Goal: Transaction & Acquisition: Purchase product/service

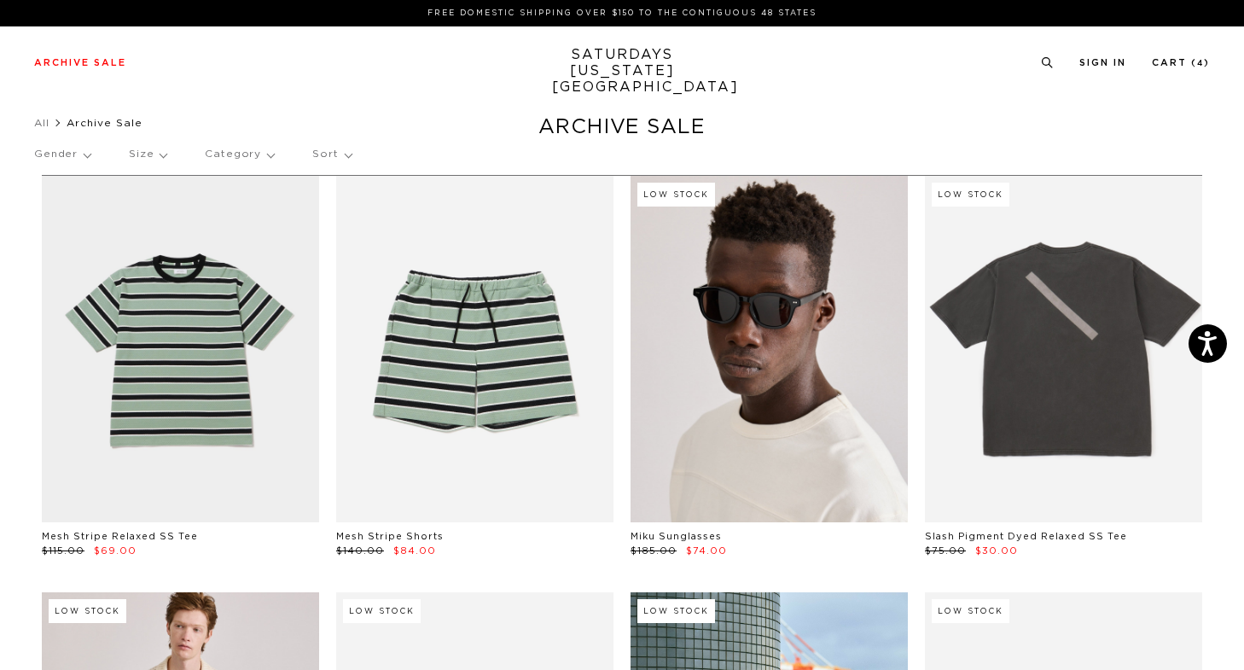
click at [746, 317] on link at bounding box center [768, 349] width 277 height 346
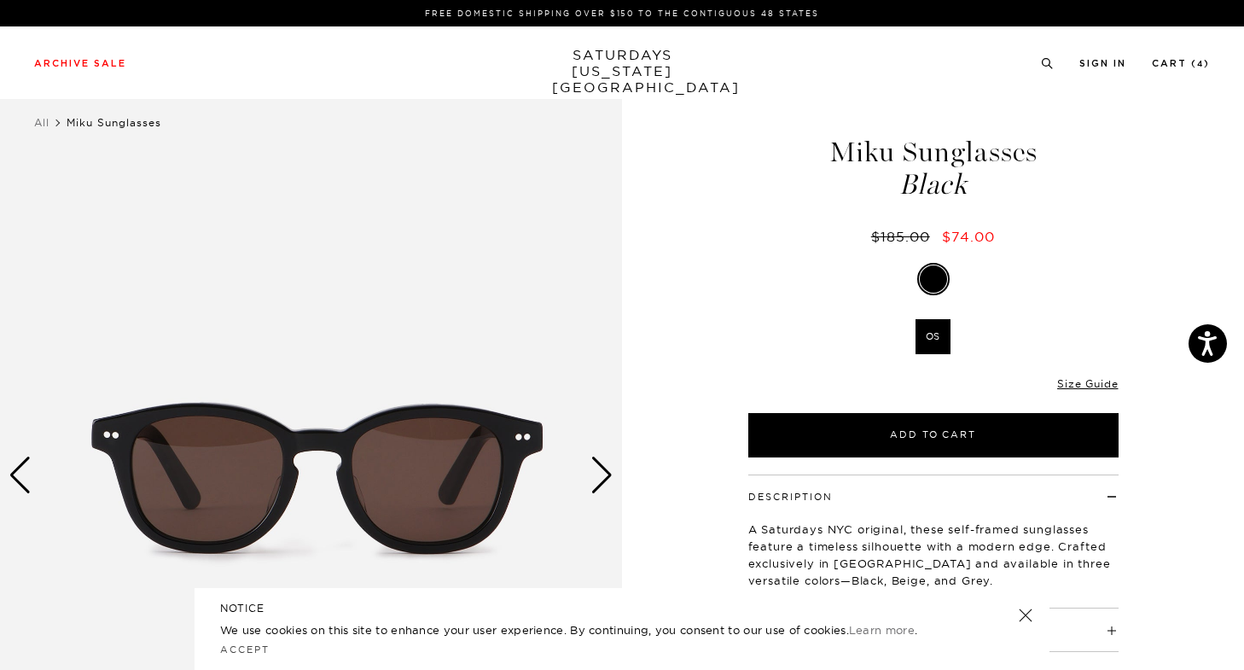
click at [598, 481] on div "Next slide" at bounding box center [601, 475] width 23 height 38
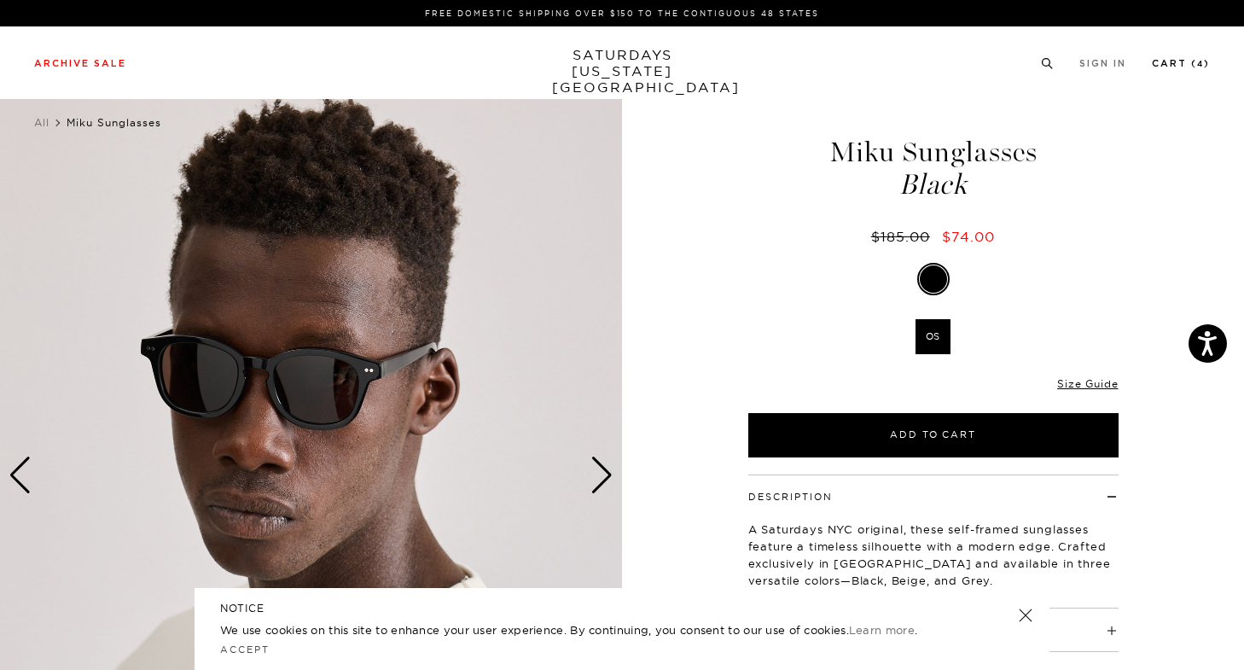
click at [1174, 65] on link "Cart ( 4 )" at bounding box center [1181, 63] width 58 height 9
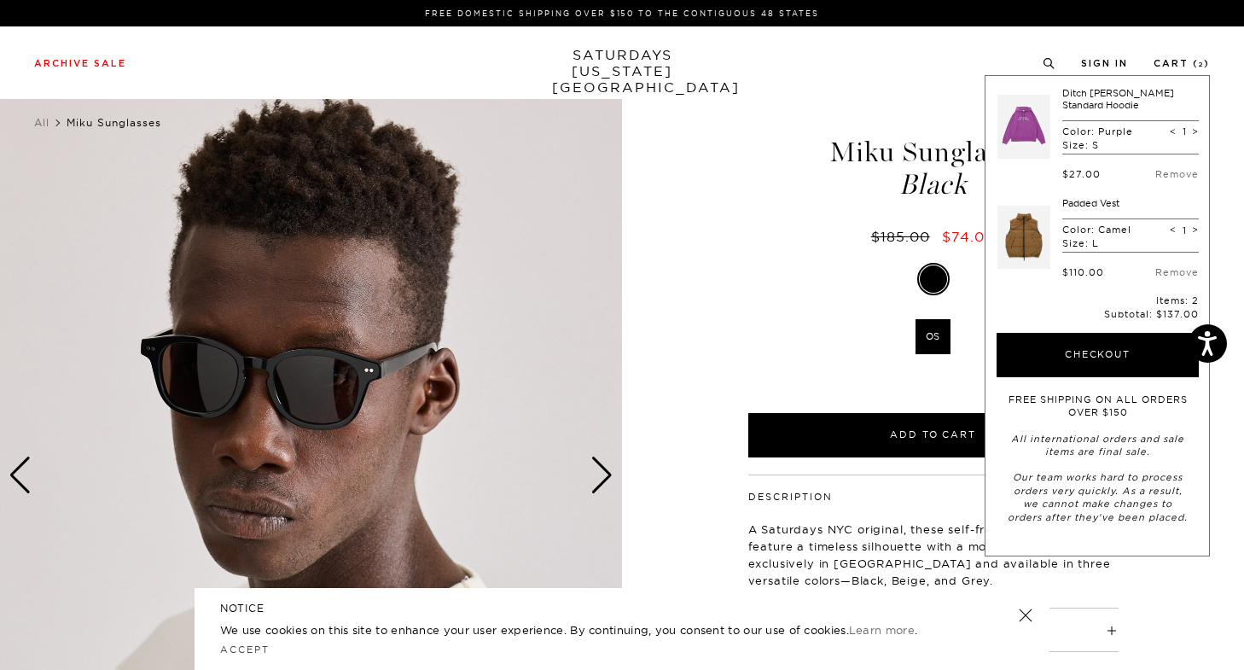
click at [791, 96] on div "Archive Sale Men's Tees Shirts Shorts Swim Knitwear Pants Sweats Women's" at bounding box center [622, 62] width 1244 height 73
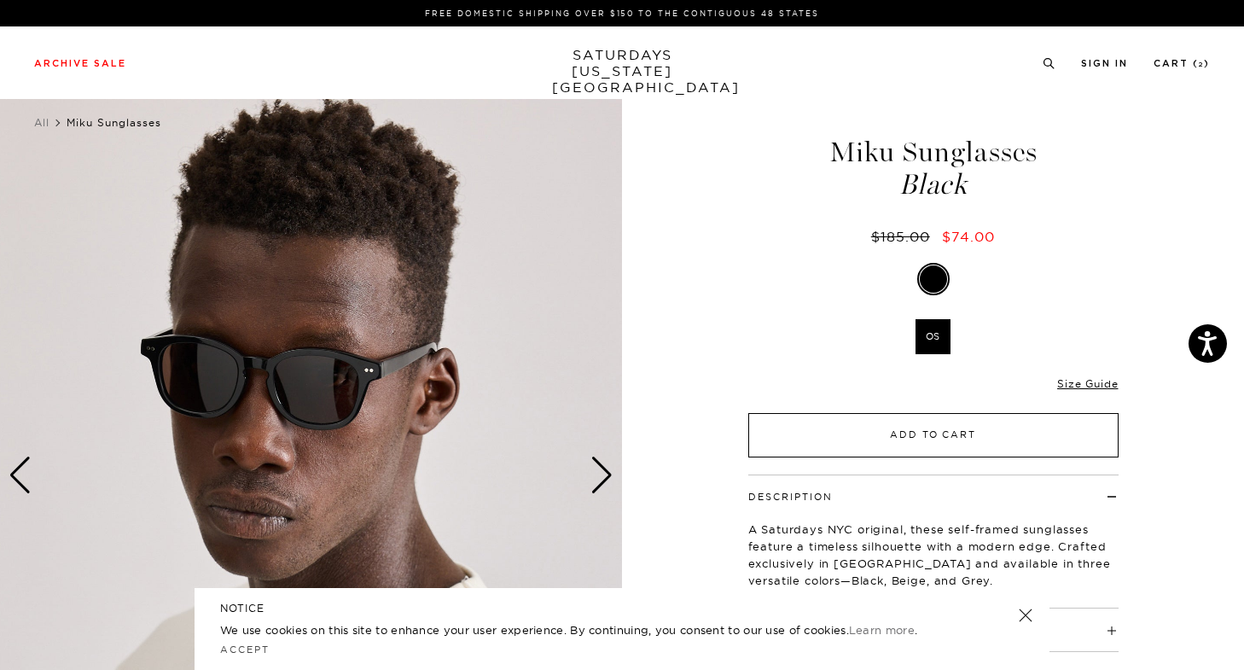
click at [911, 443] on button "Add to Cart" at bounding box center [933, 435] width 370 height 44
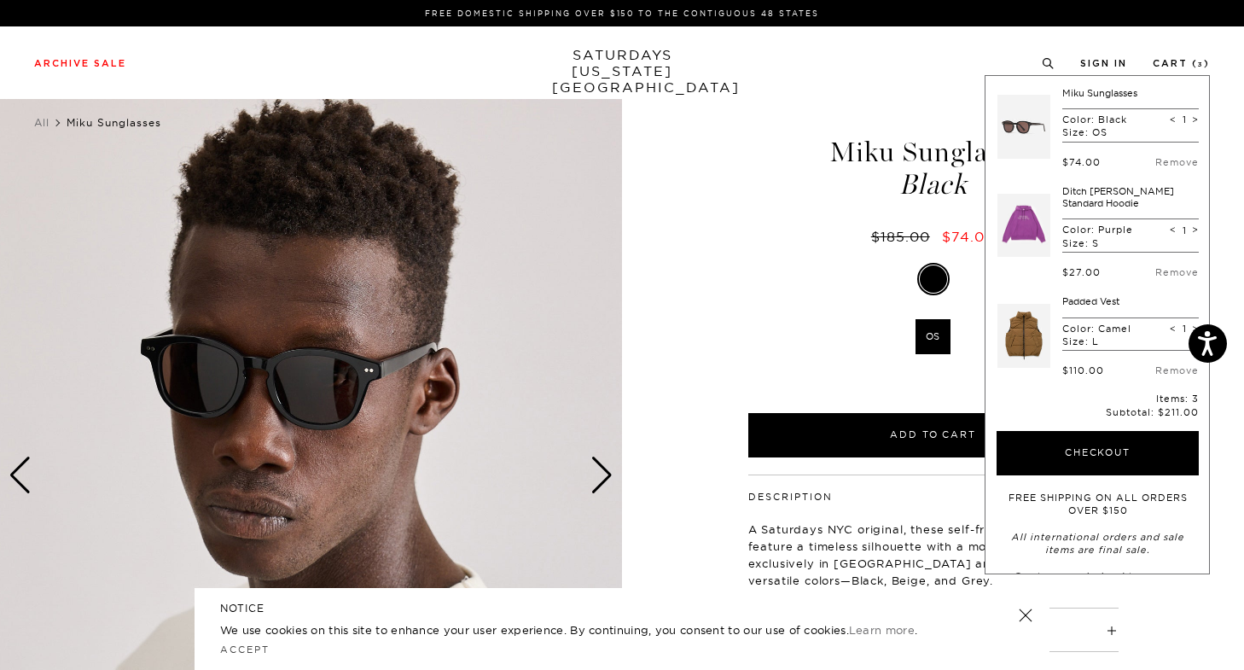
click at [661, 175] on div "2 / 4 5 / -2" at bounding box center [622, 474] width 1244 height 777
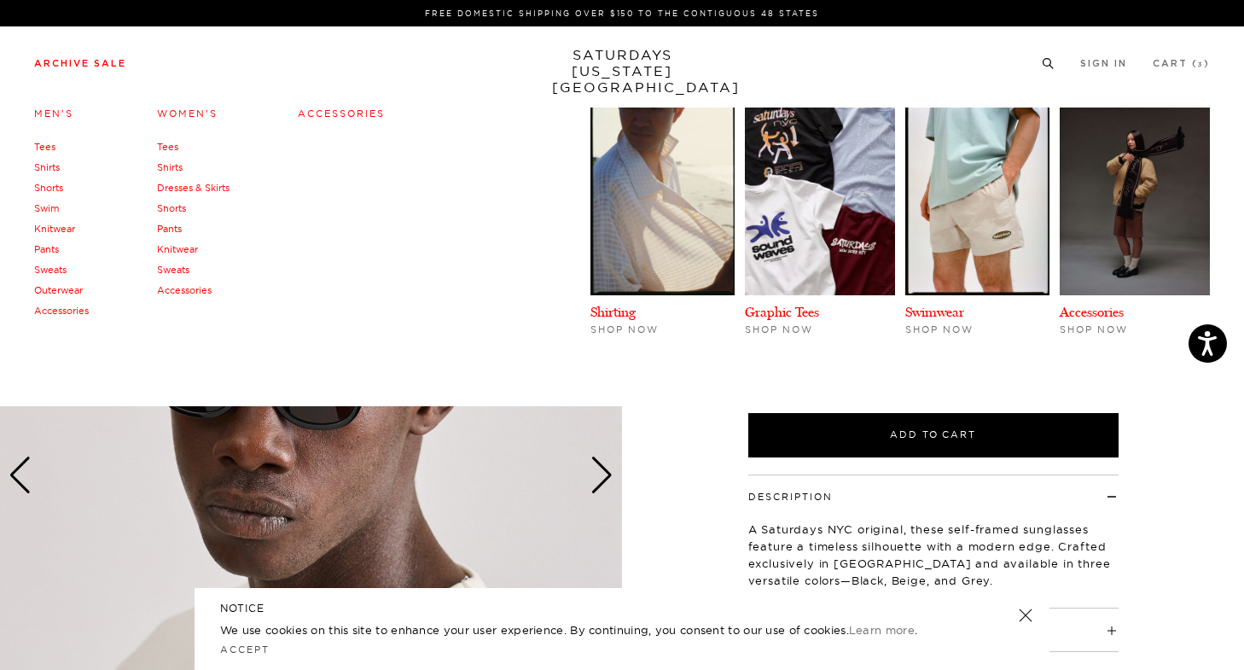
click at [76, 62] on link "Archive Sale" at bounding box center [80, 63] width 92 height 9
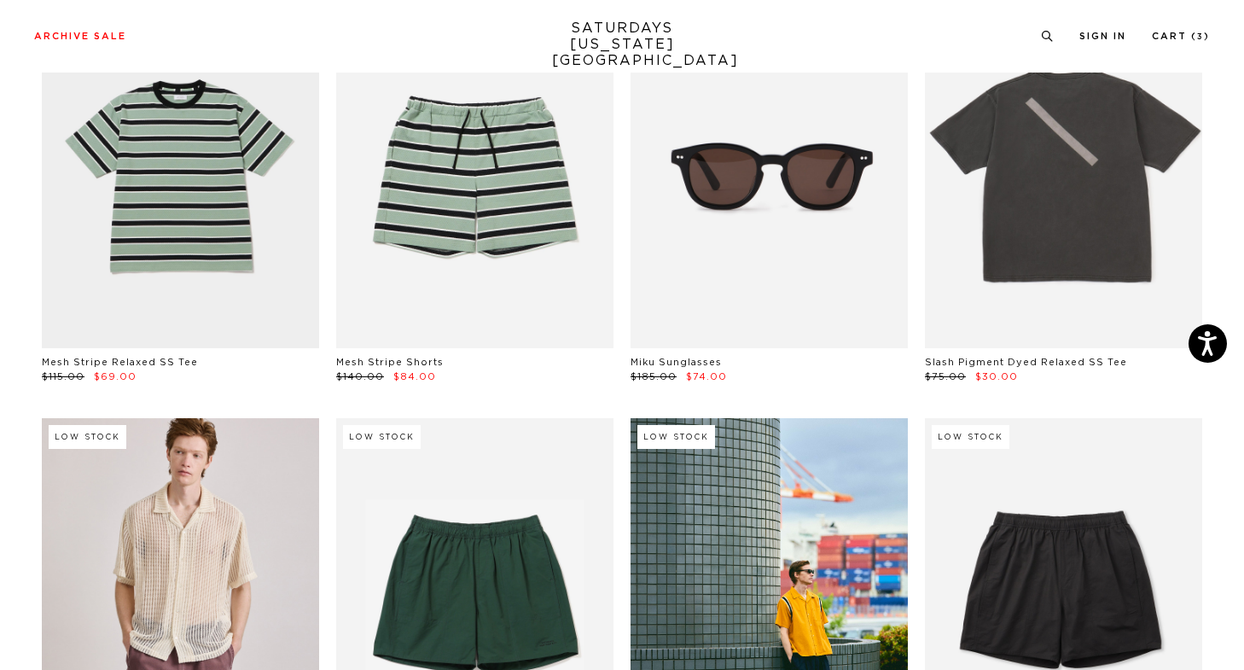
scroll to position [75, 0]
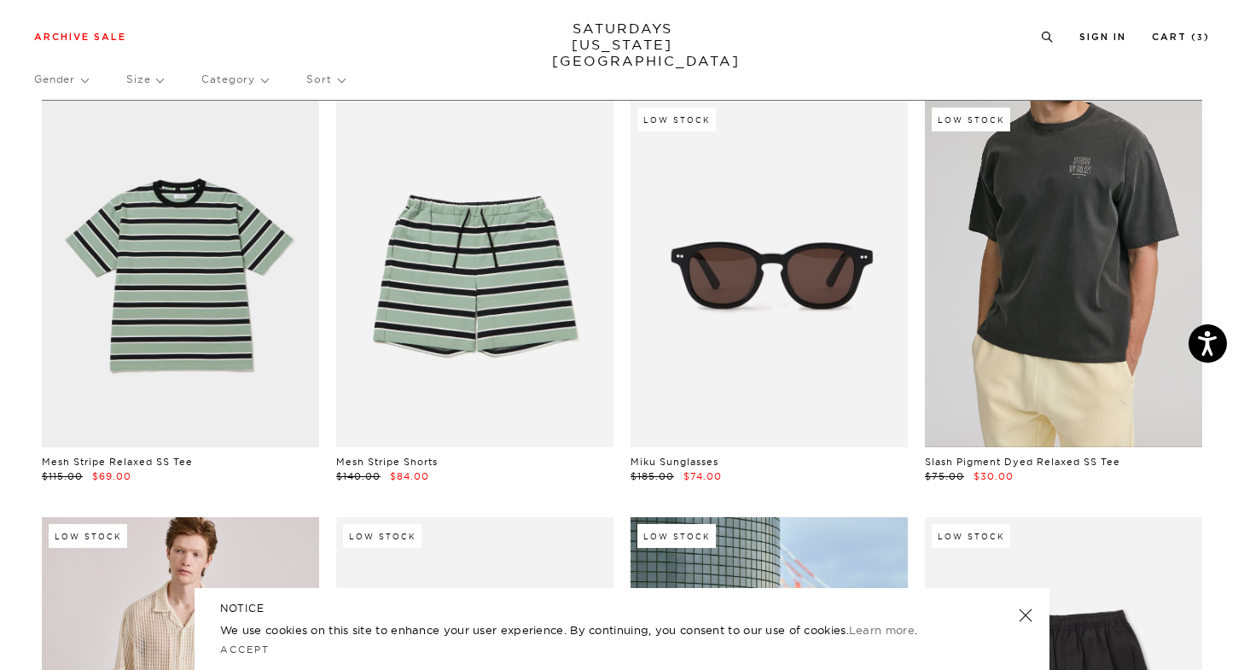
click at [997, 277] on link at bounding box center [1063, 274] width 277 height 346
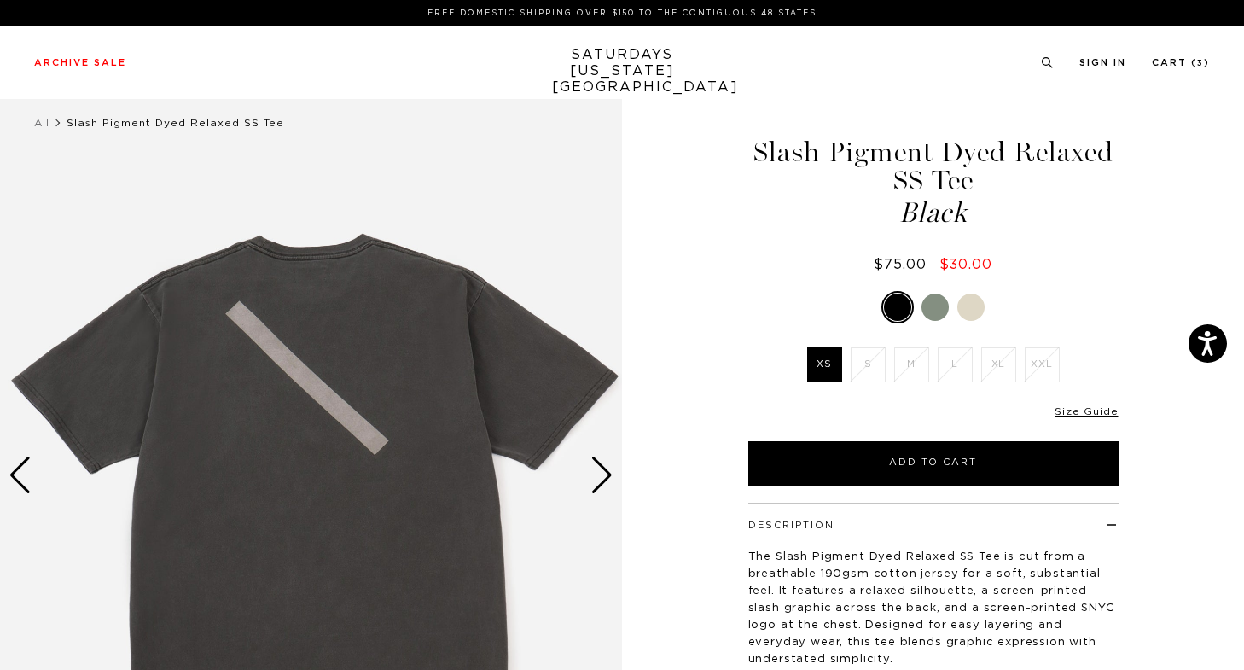
click at [45, 117] on li "All" at bounding box center [50, 122] width 32 height 17
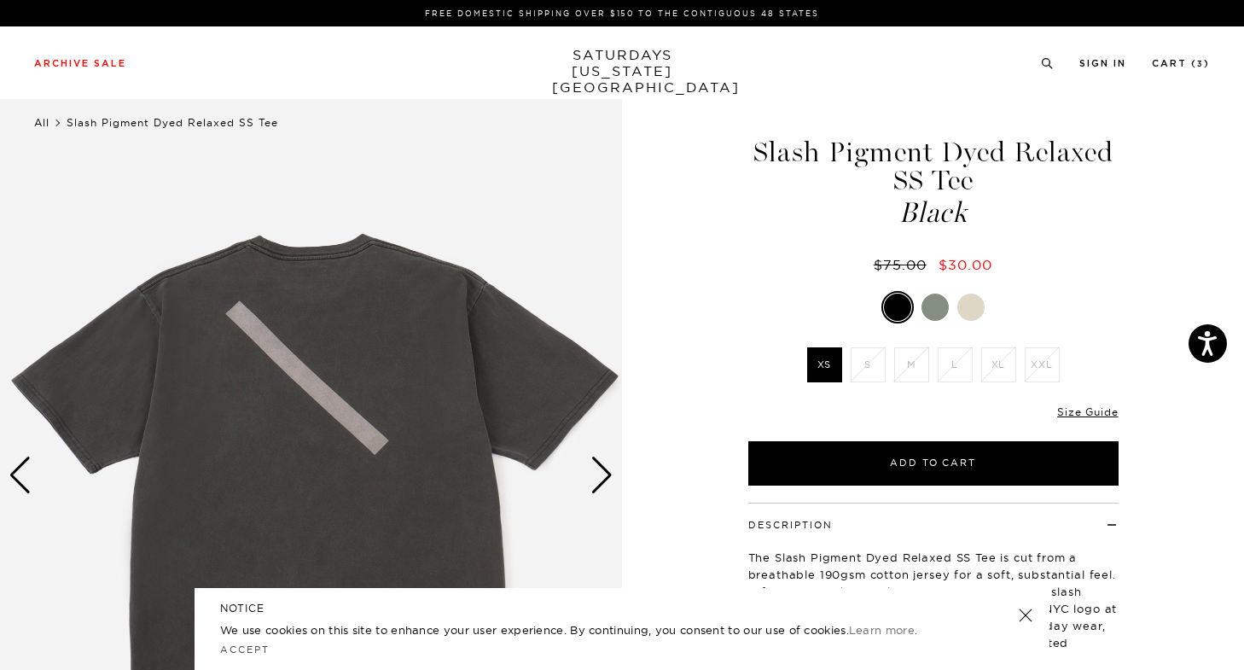
click at [38, 125] on link "All" at bounding box center [41, 122] width 15 height 13
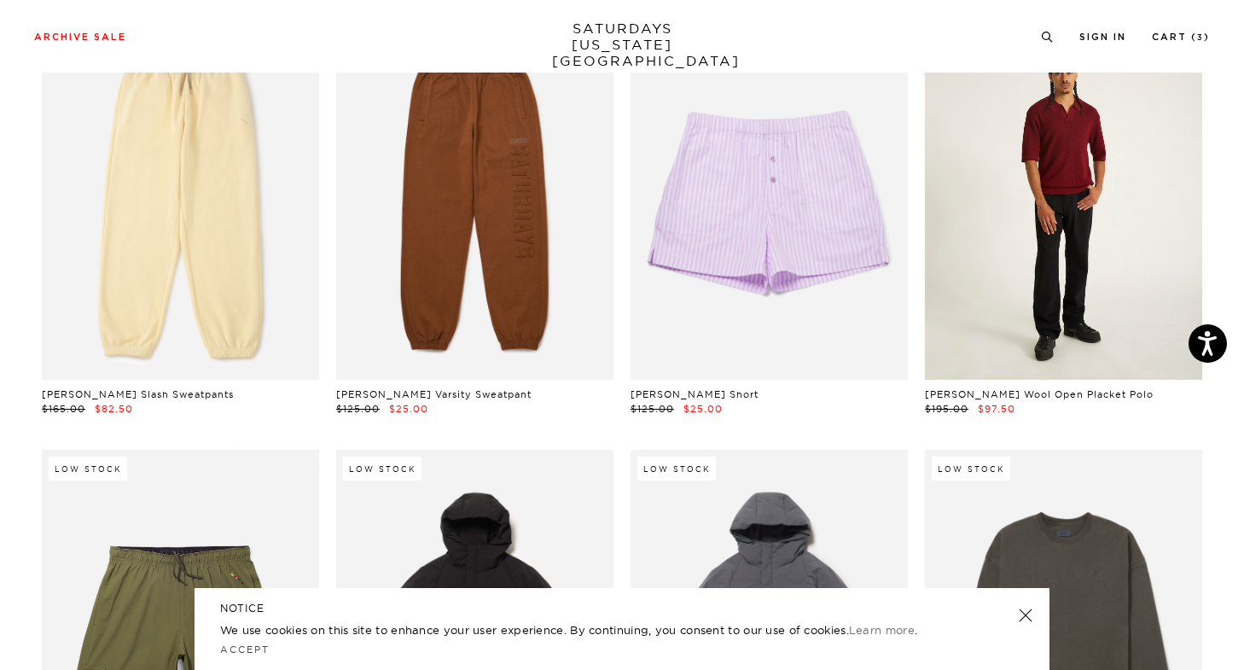
scroll to position [177, 0]
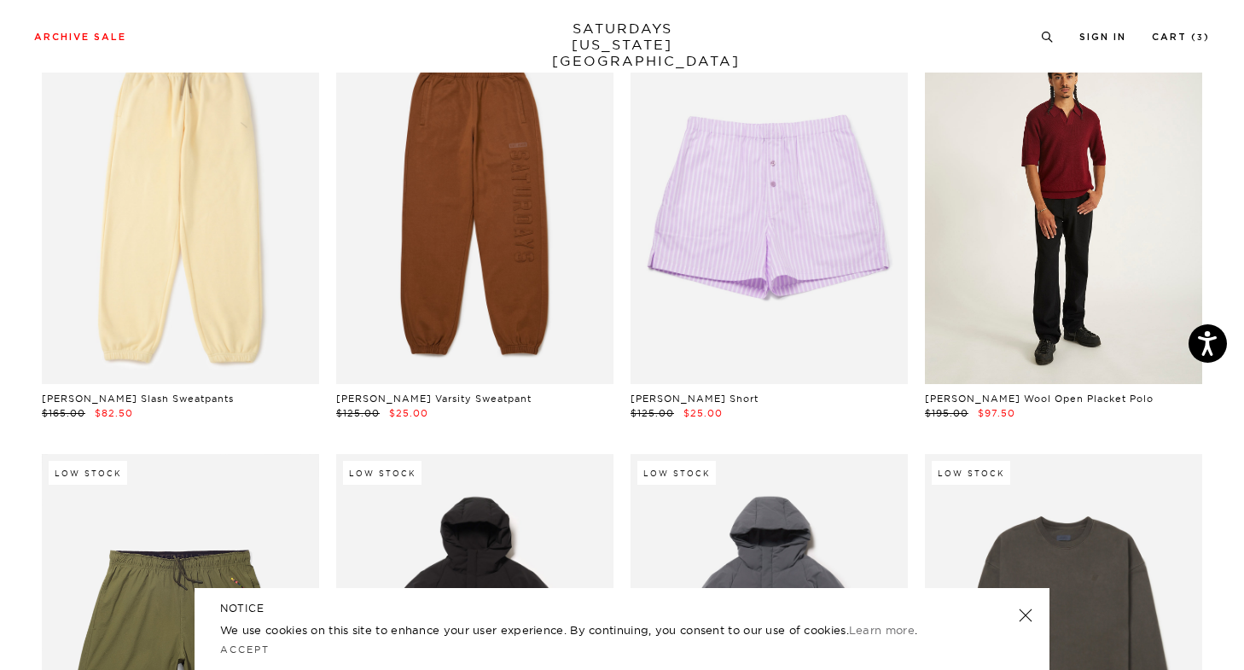
click at [1056, 158] on link at bounding box center [1063, 211] width 277 height 346
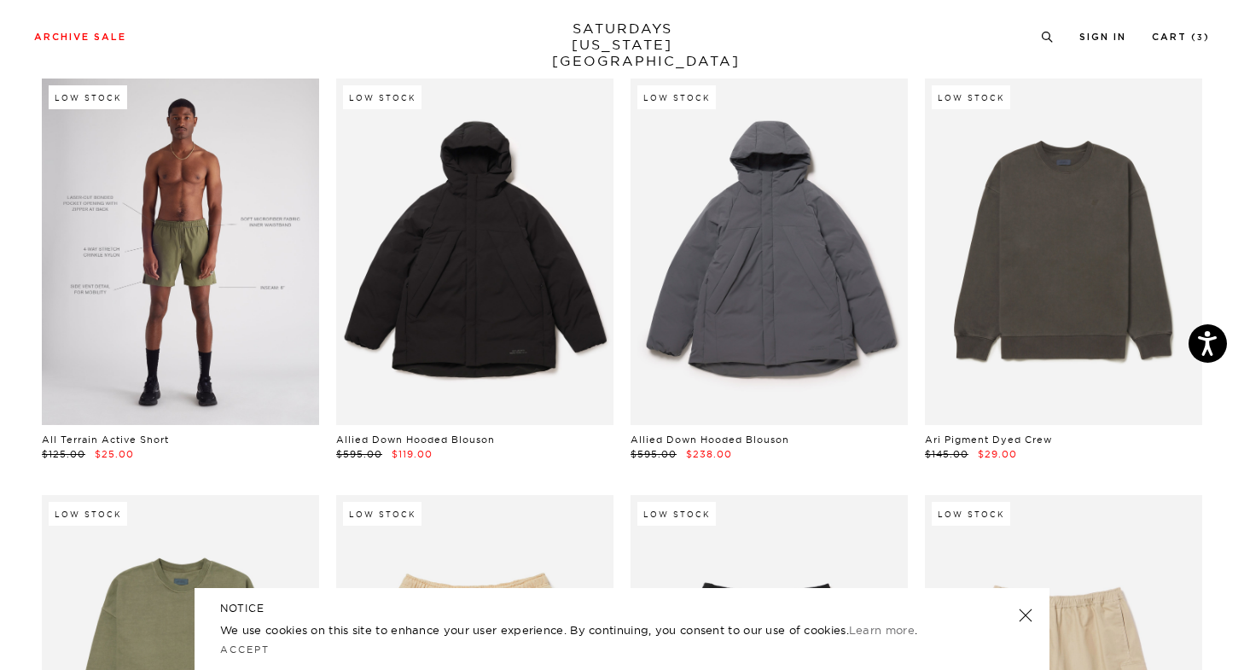
scroll to position [556, 0]
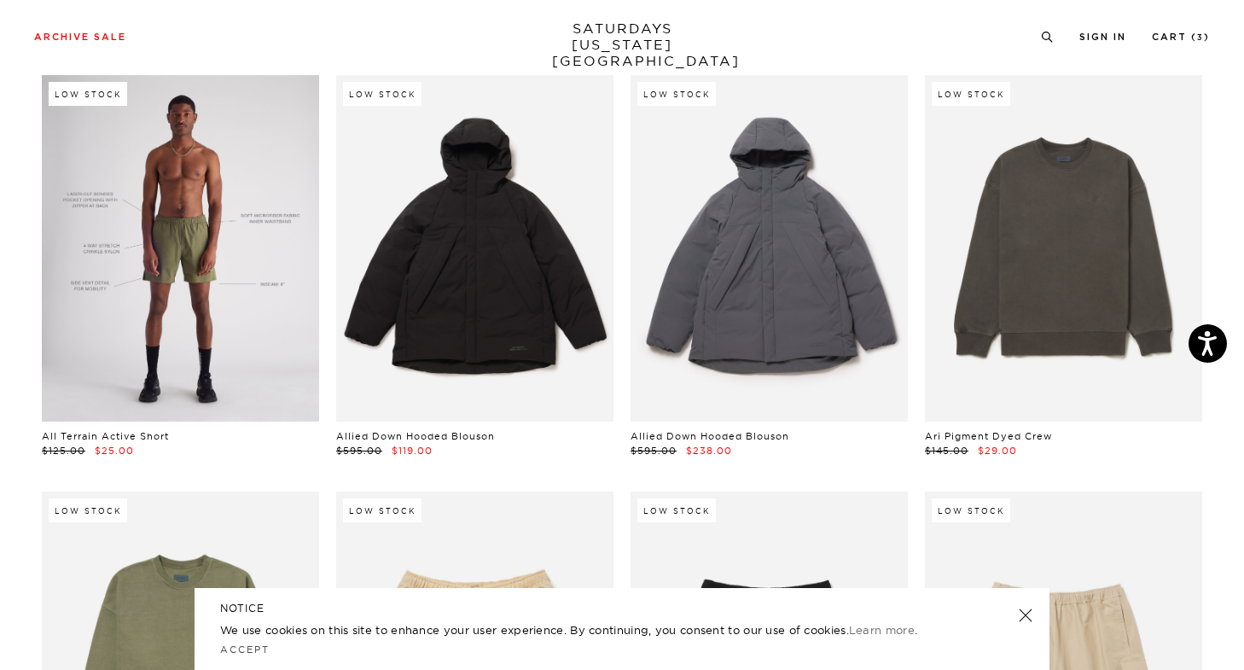
click at [198, 282] on link at bounding box center [180, 248] width 277 height 346
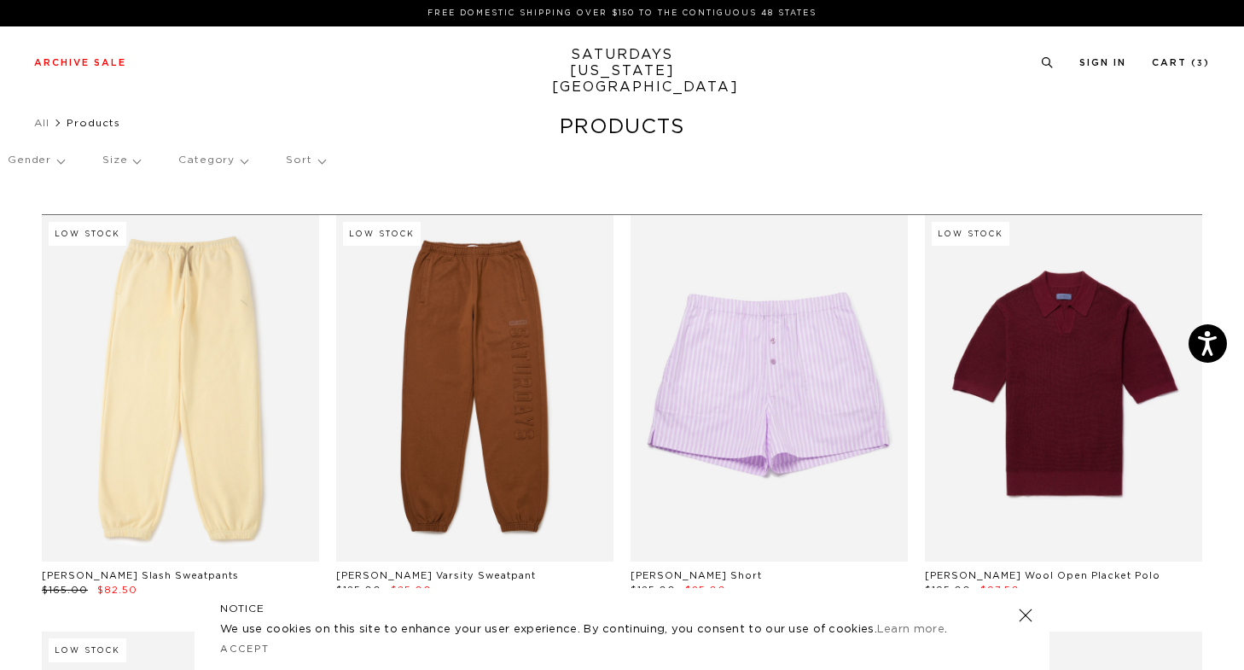
click at [137, 164] on p "Size" at bounding box center [121, 160] width 38 height 39
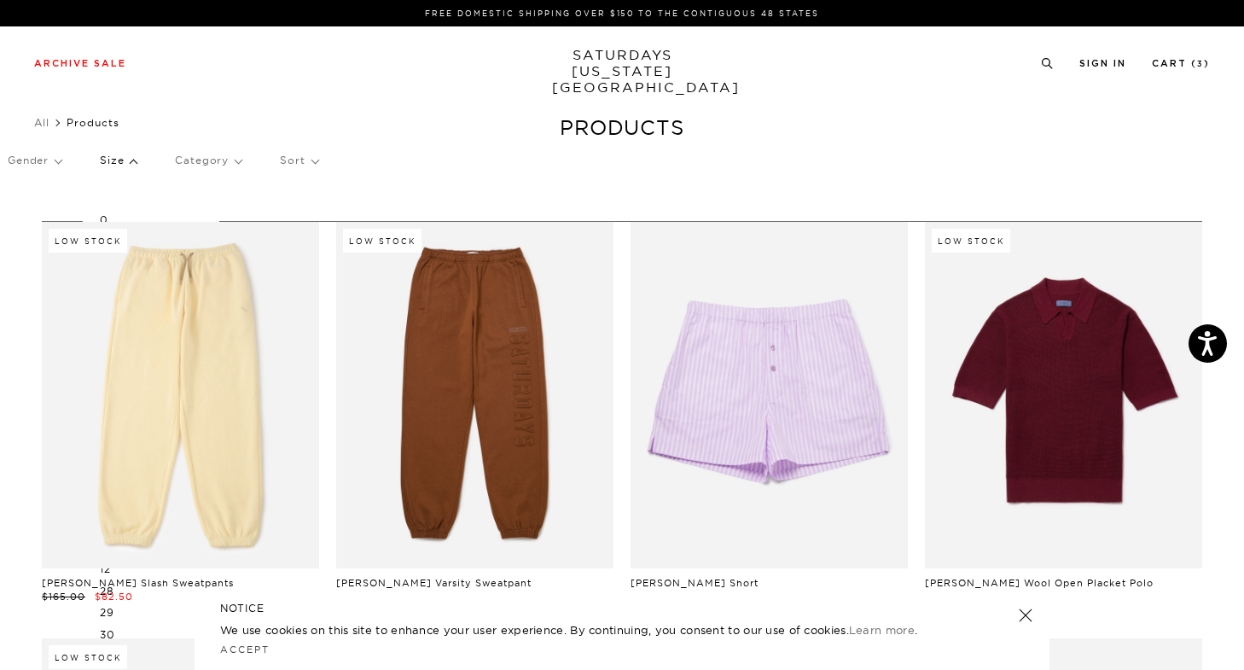
click at [231, 166] on p "Category" at bounding box center [208, 160] width 67 height 39
click at [49, 159] on p "Gender" at bounding box center [35, 160] width 54 height 39
click at [20, 217] on p "Mens" at bounding box center [59, 220] width 102 height 22
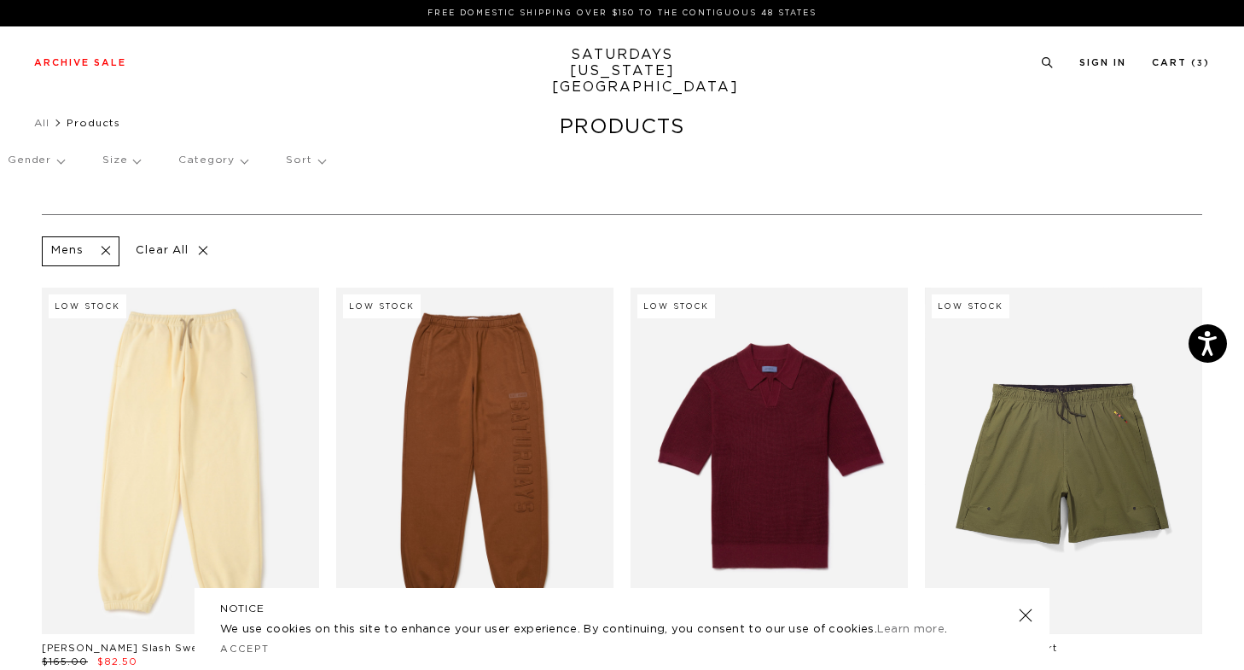
click at [127, 164] on p "Size" at bounding box center [121, 160] width 38 height 39
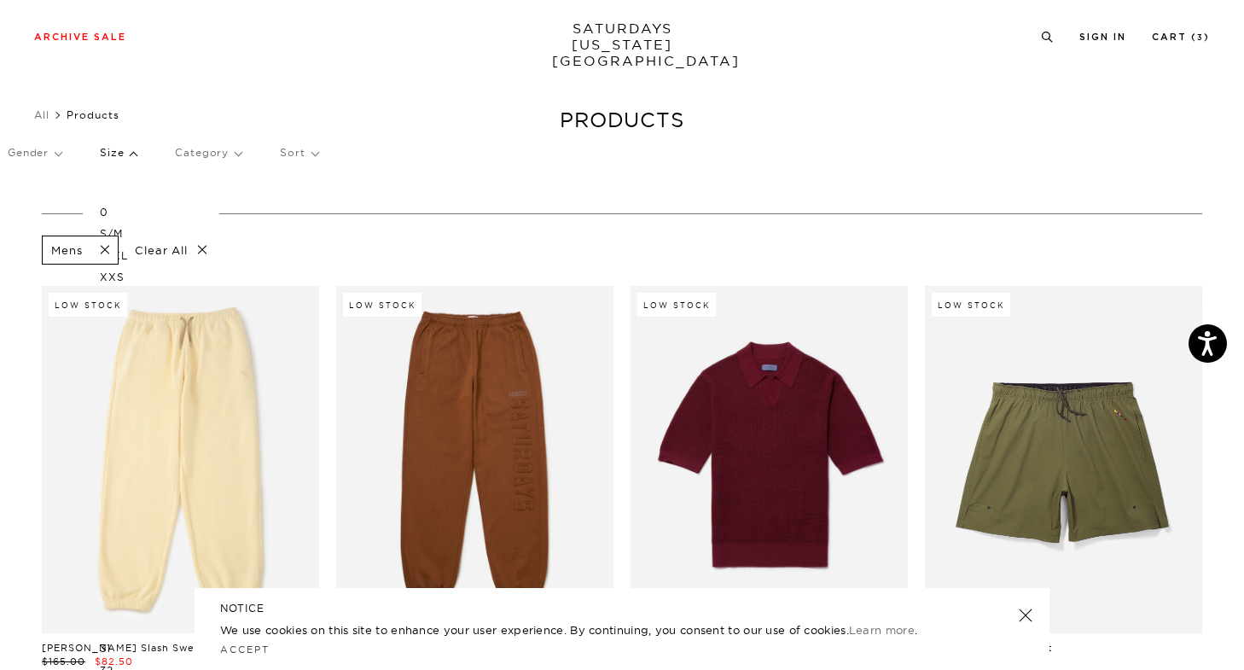
scroll to position [32, 0]
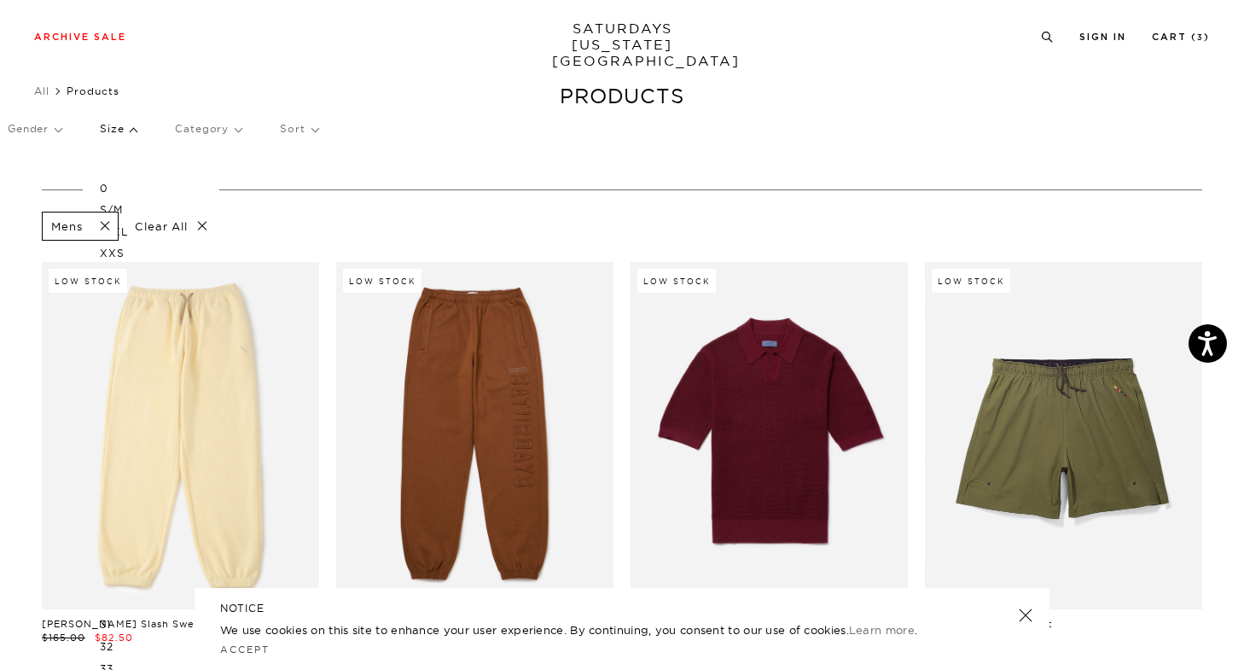
click at [117, 209] on p "S/M" at bounding box center [151, 210] width 102 height 22
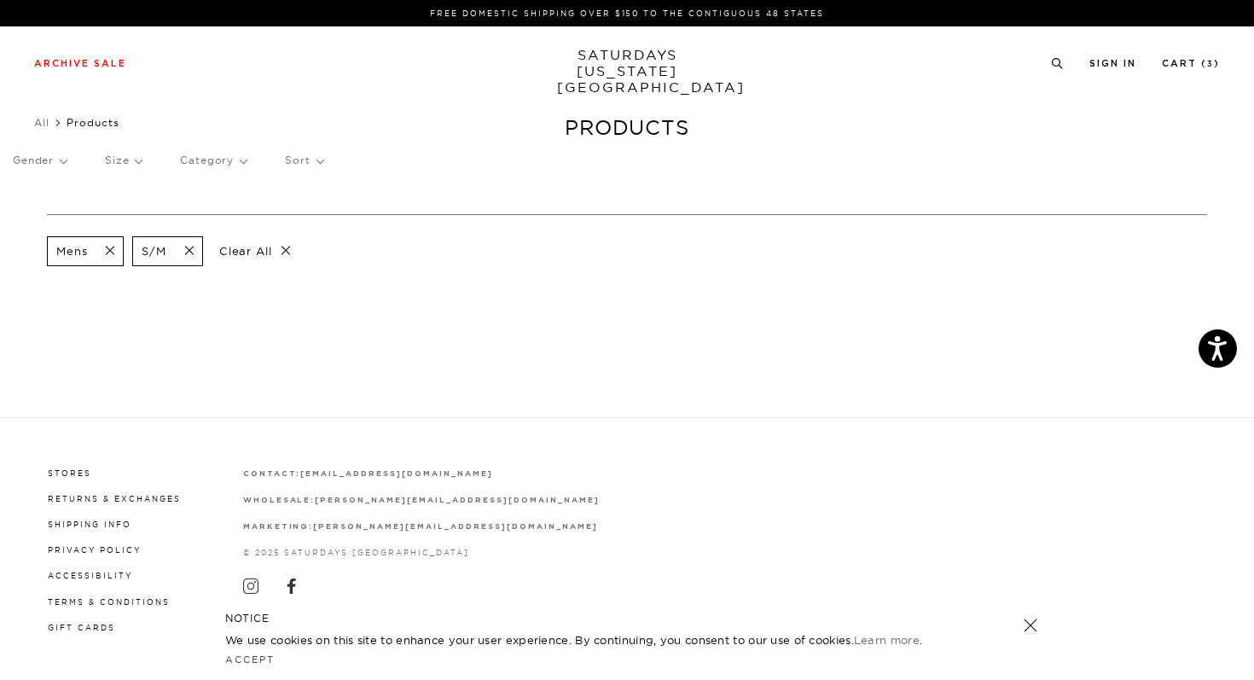
click at [196, 250] on span at bounding box center [184, 251] width 36 height 16
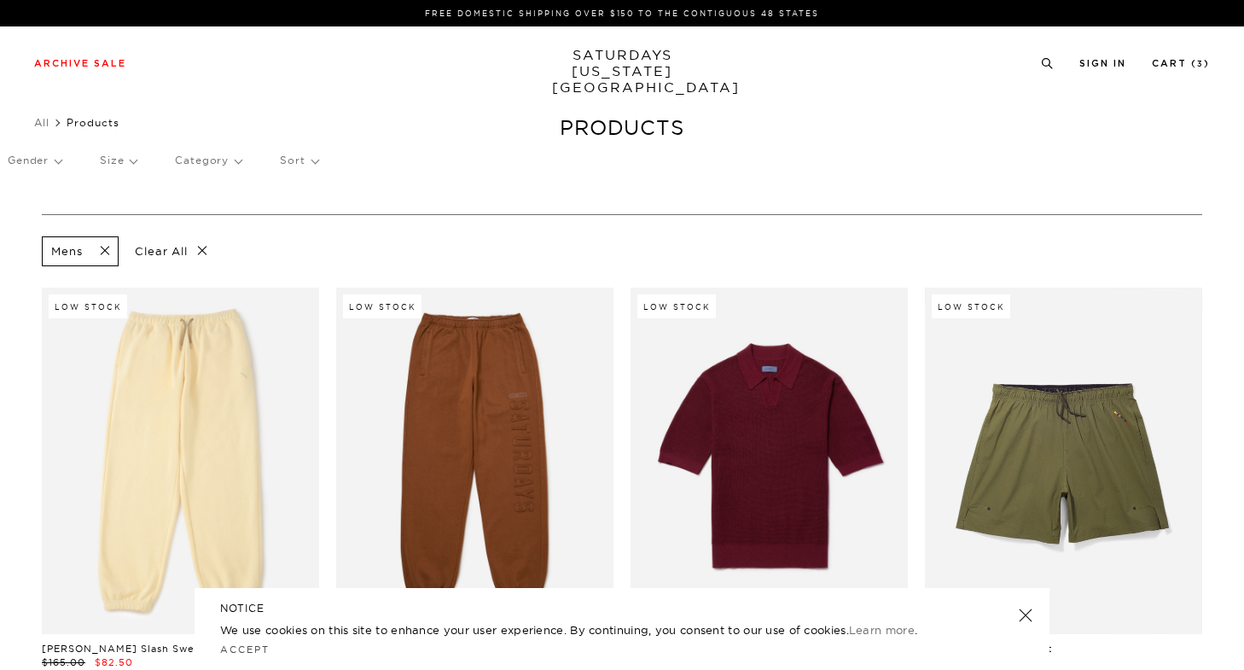
click at [132, 160] on p "Size" at bounding box center [118, 160] width 37 height 39
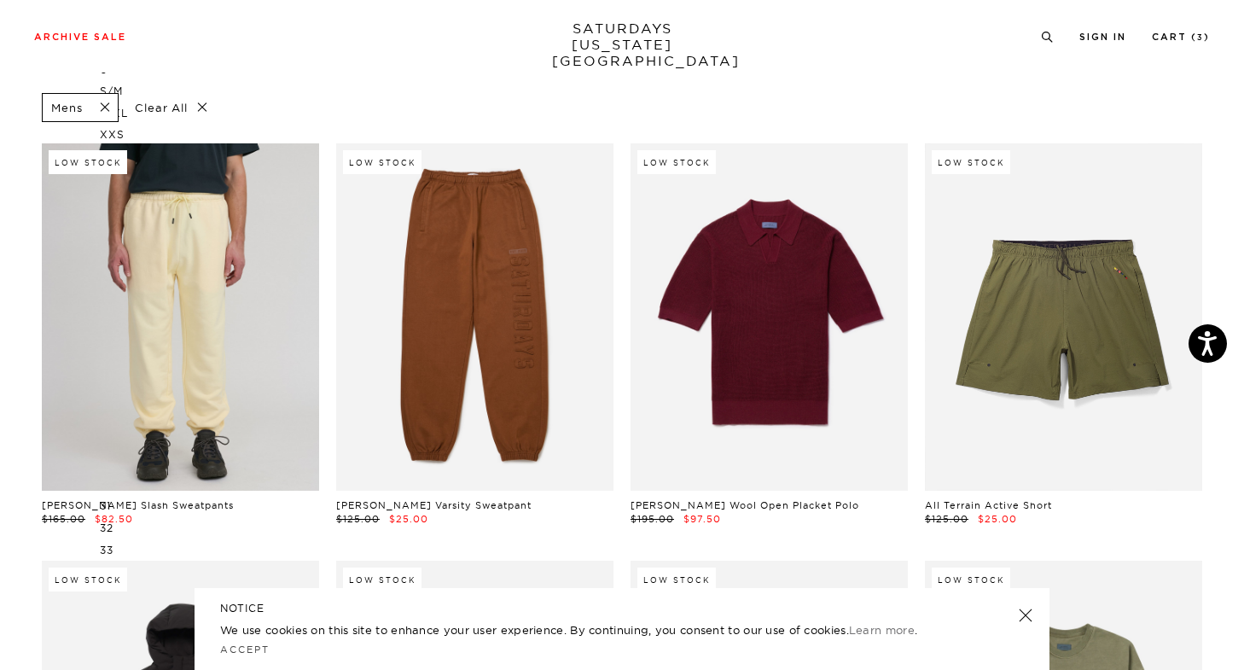
scroll to position [156, 0]
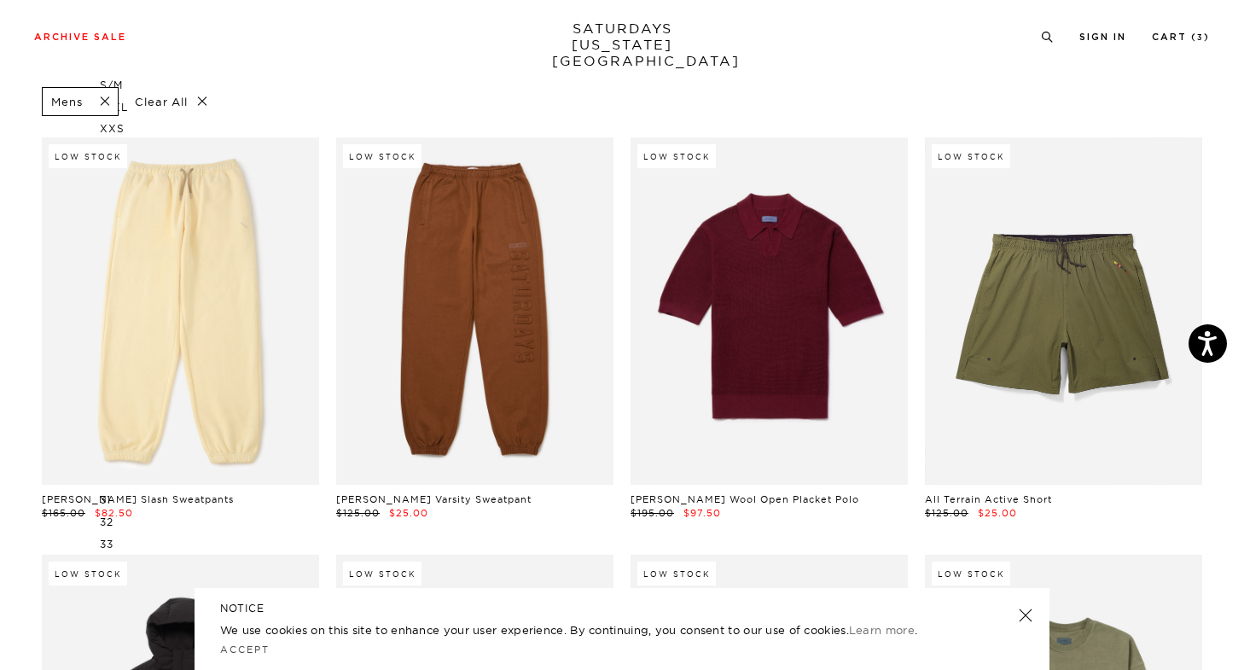
click at [105, 522] on p "32" at bounding box center [151, 522] width 102 height 22
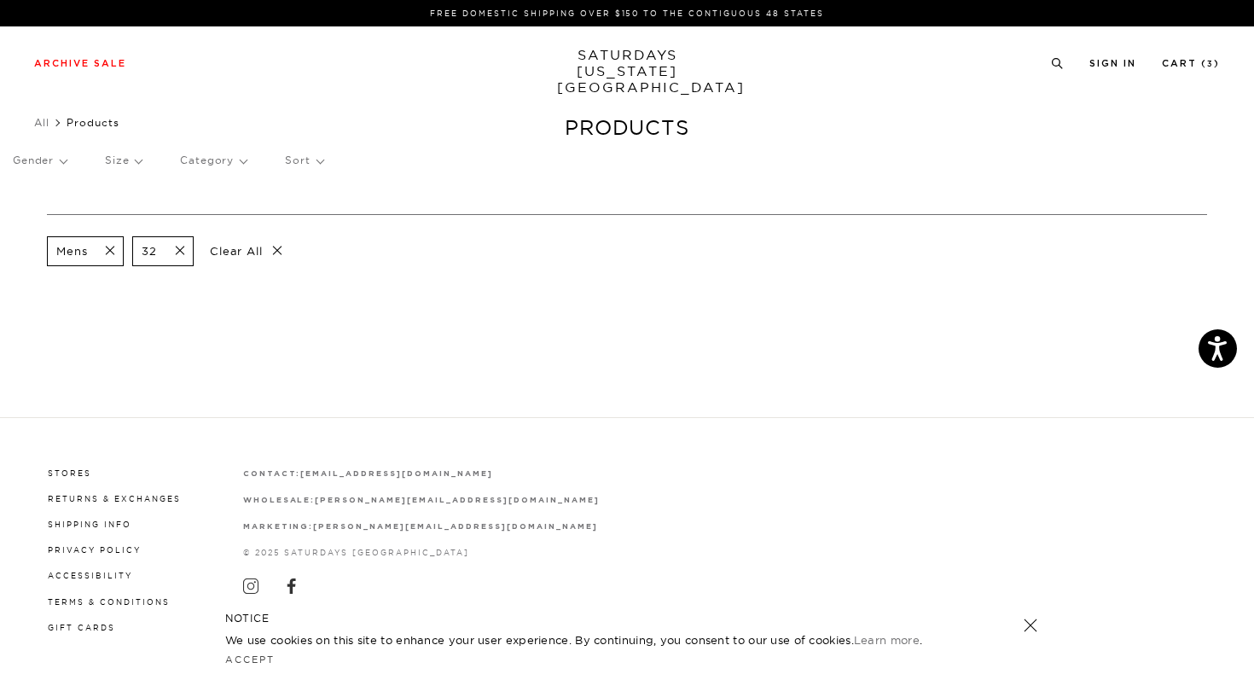
click at [187, 253] on span at bounding box center [175, 251] width 36 height 16
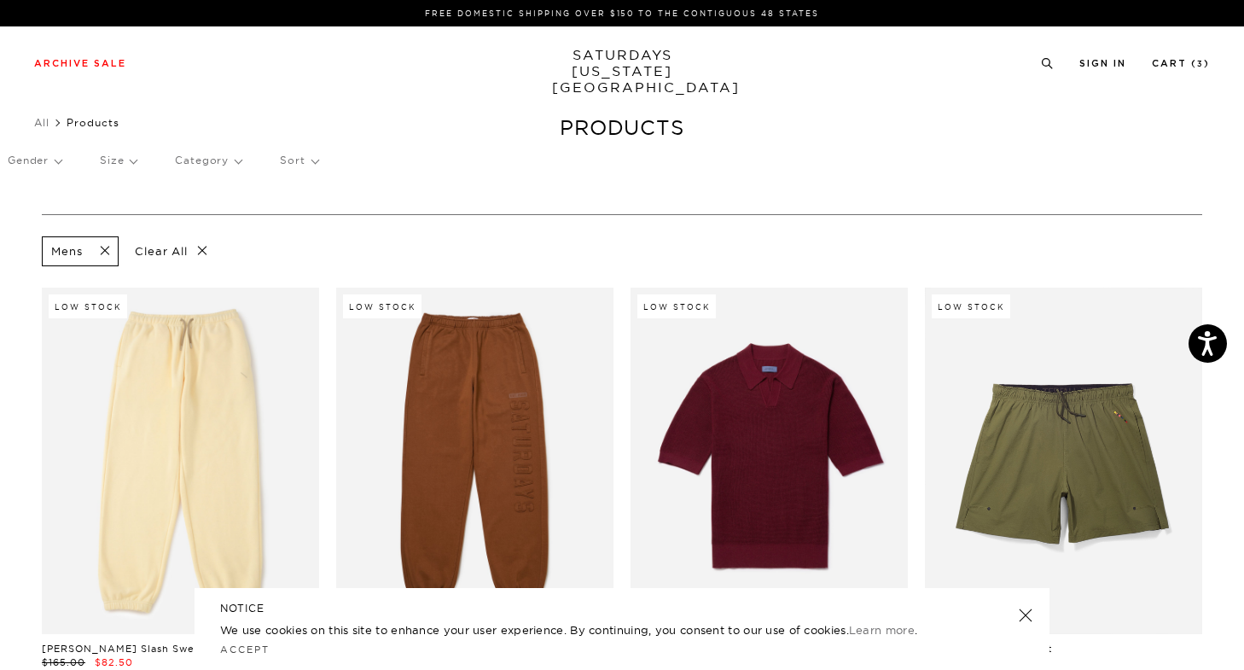
click at [237, 161] on p "Category" at bounding box center [208, 160] width 67 height 39
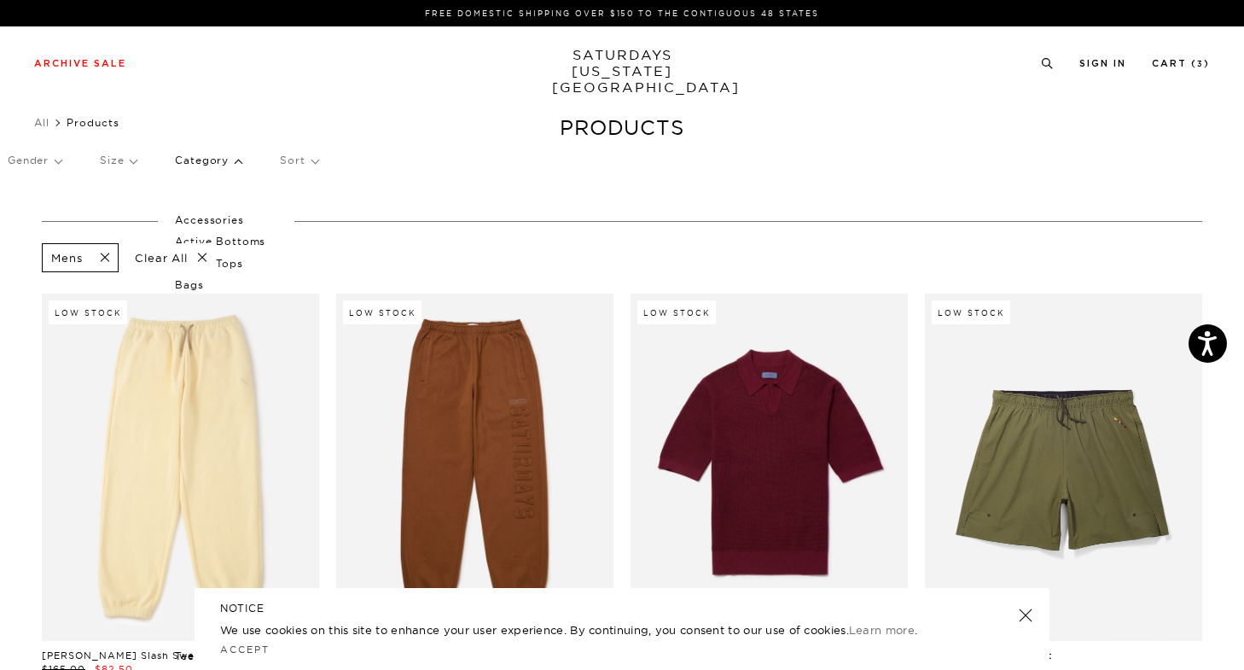
click at [214, 224] on p "Accessories" at bounding box center [226, 220] width 102 height 22
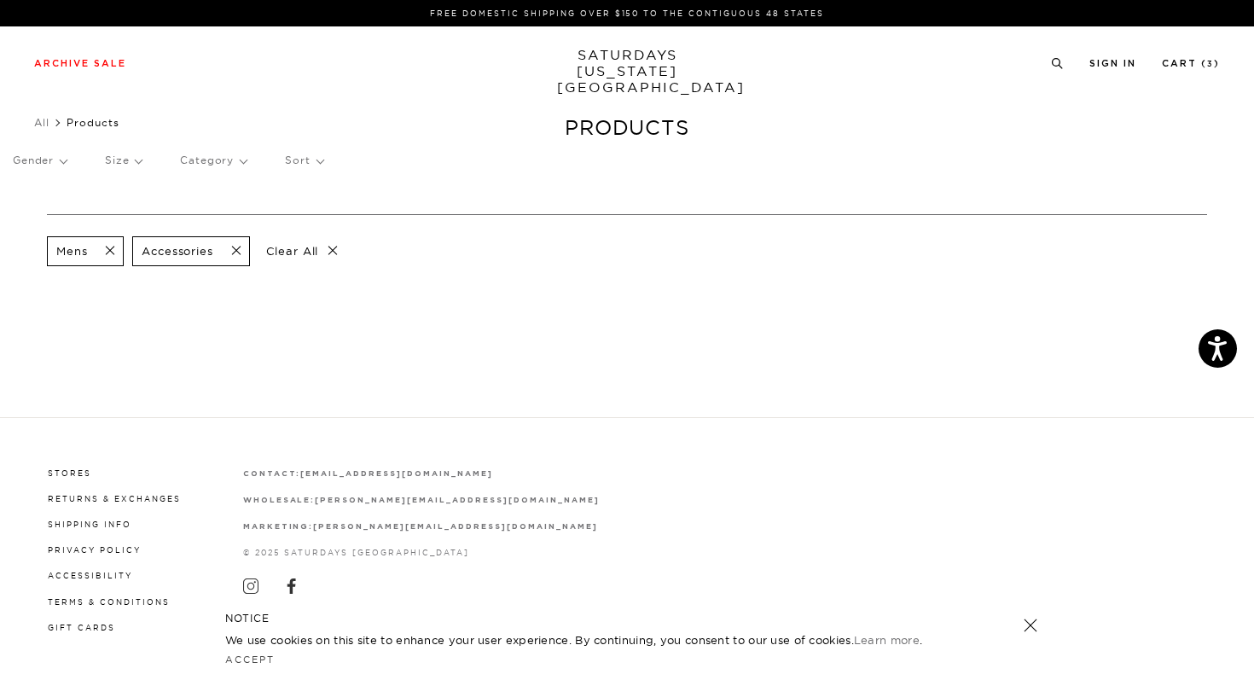
click at [113, 253] on span at bounding box center [105, 251] width 36 height 16
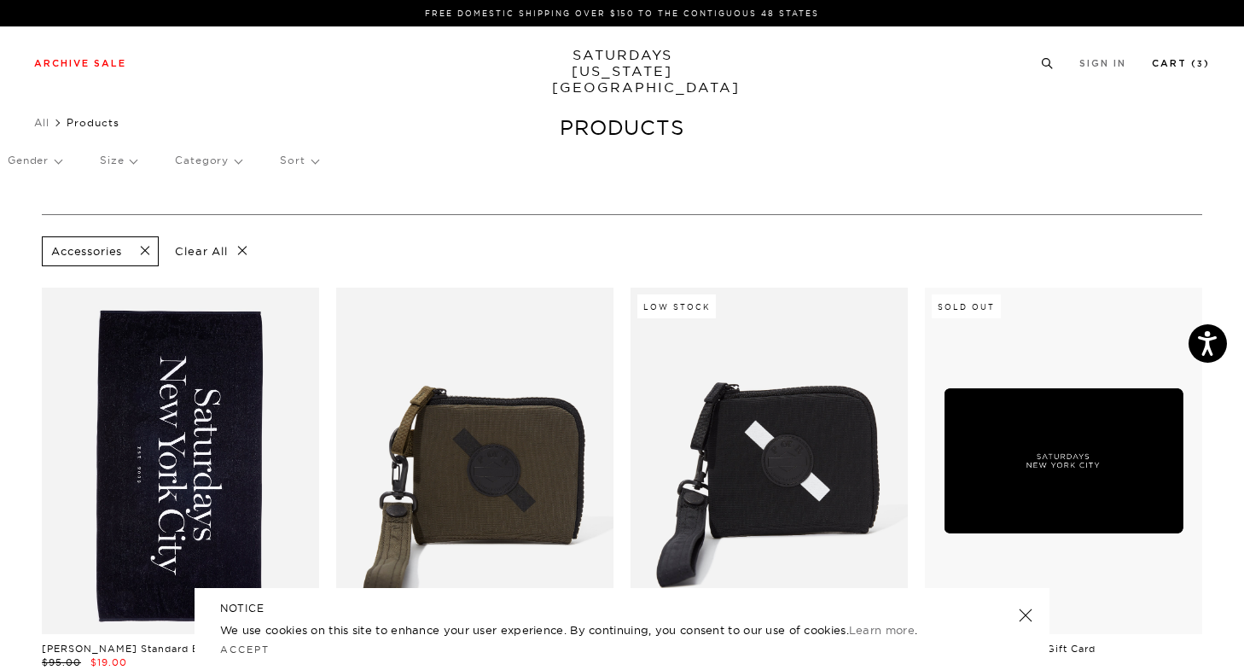
click at [1191, 67] on link "Cart ( 3 )" at bounding box center [1181, 63] width 58 height 9
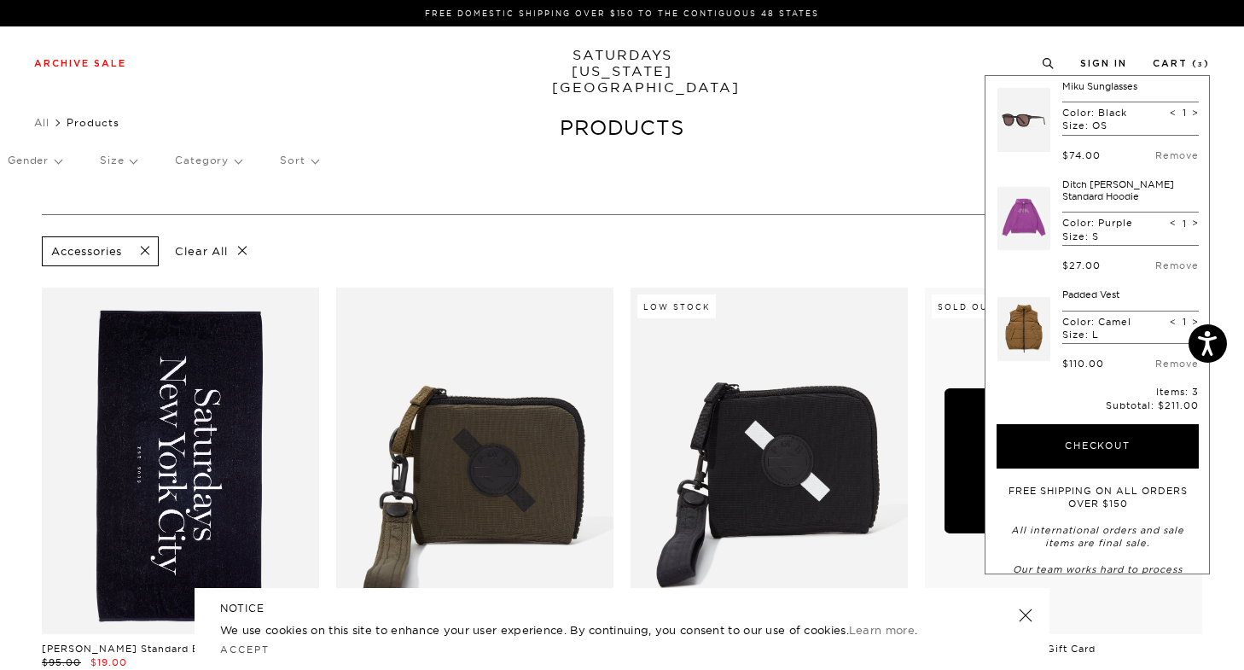
scroll to position [4, 0]
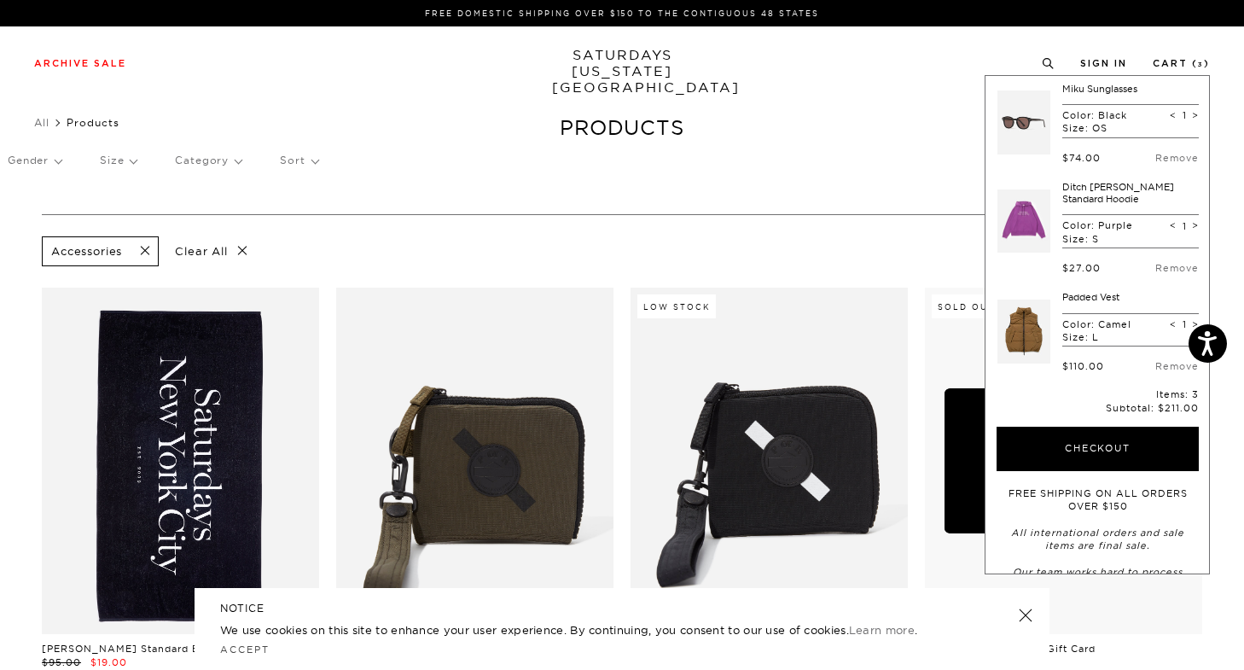
click at [1030, 114] on link at bounding box center [1023, 123] width 53 height 80
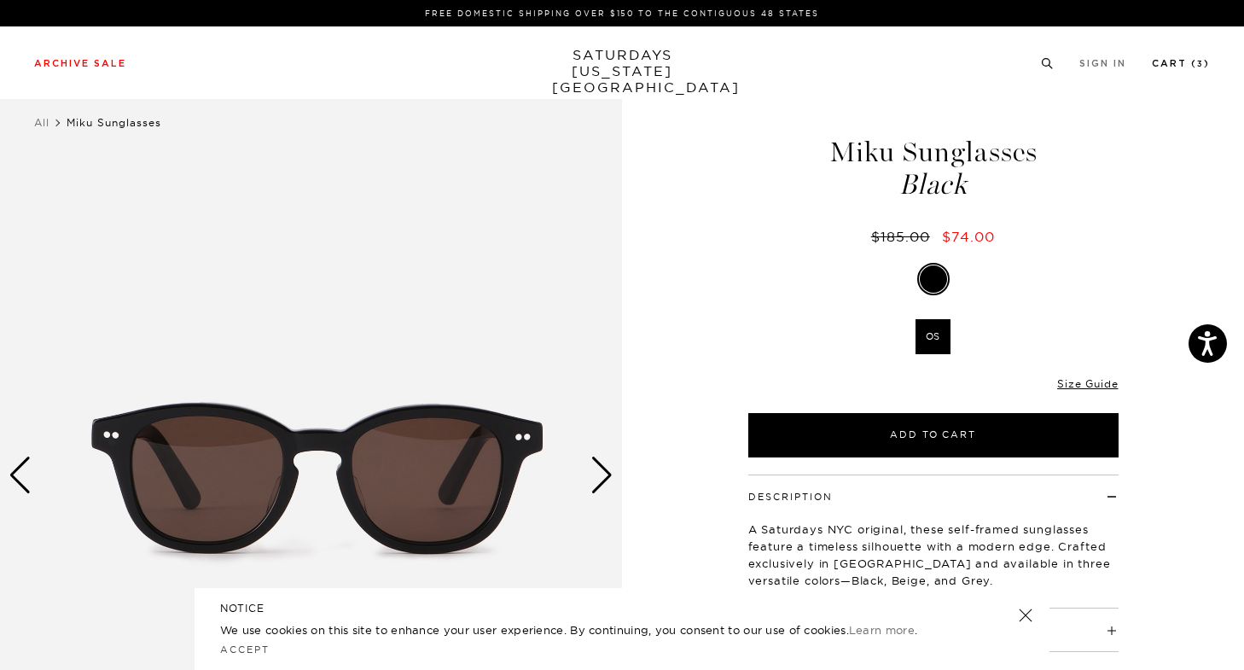
click at [1192, 68] on link "Cart ( 3 )" at bounding box center [1181, 63] width 58 height 9
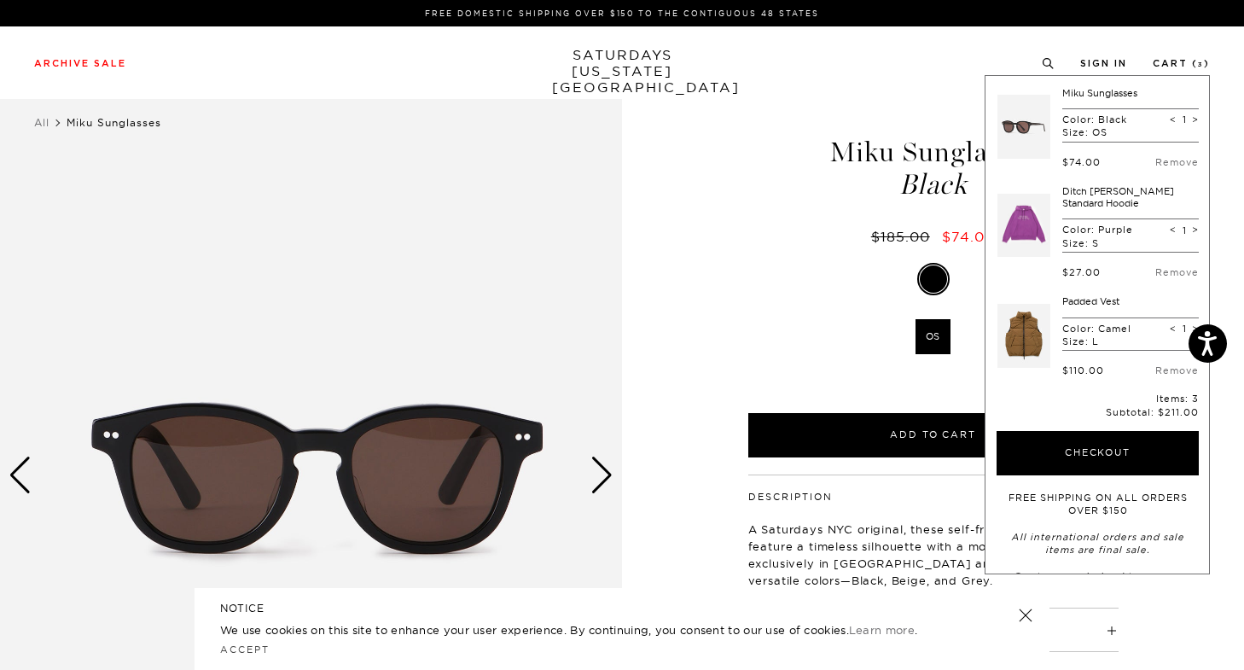
click at [1030, 213] on link at bounding box center [1023, 225] width 53 height 80
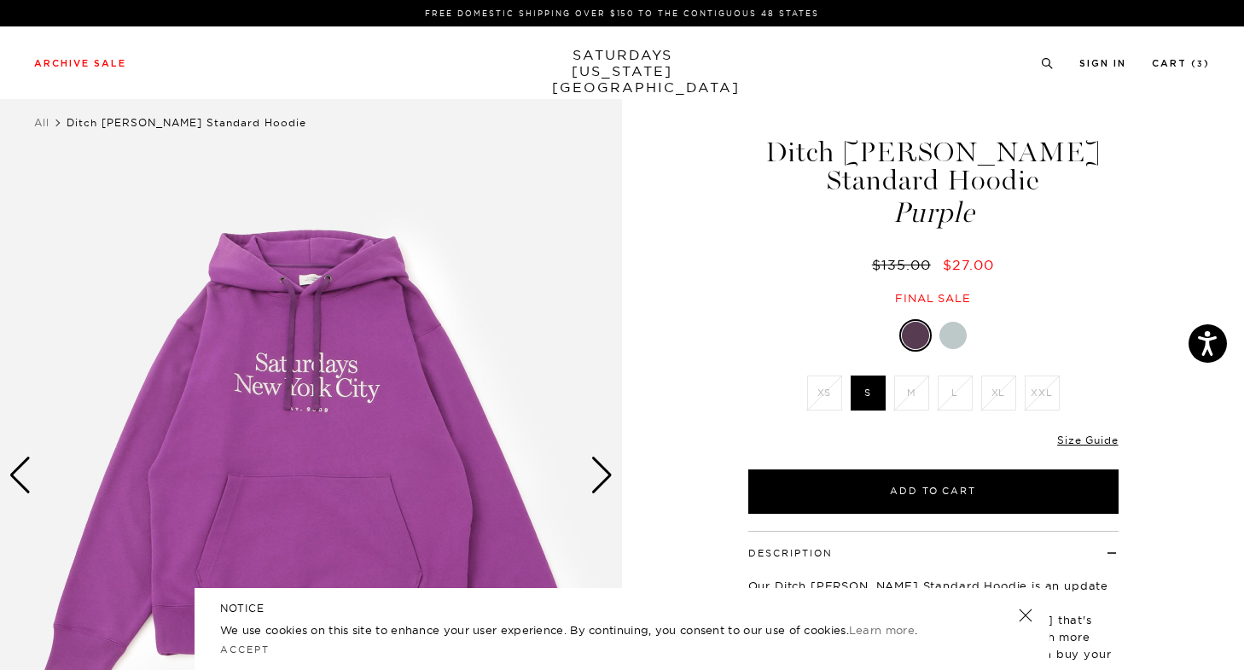
click at [601, 479] on div "Next slide" at bounding box center [601, 475] width 23 height 38
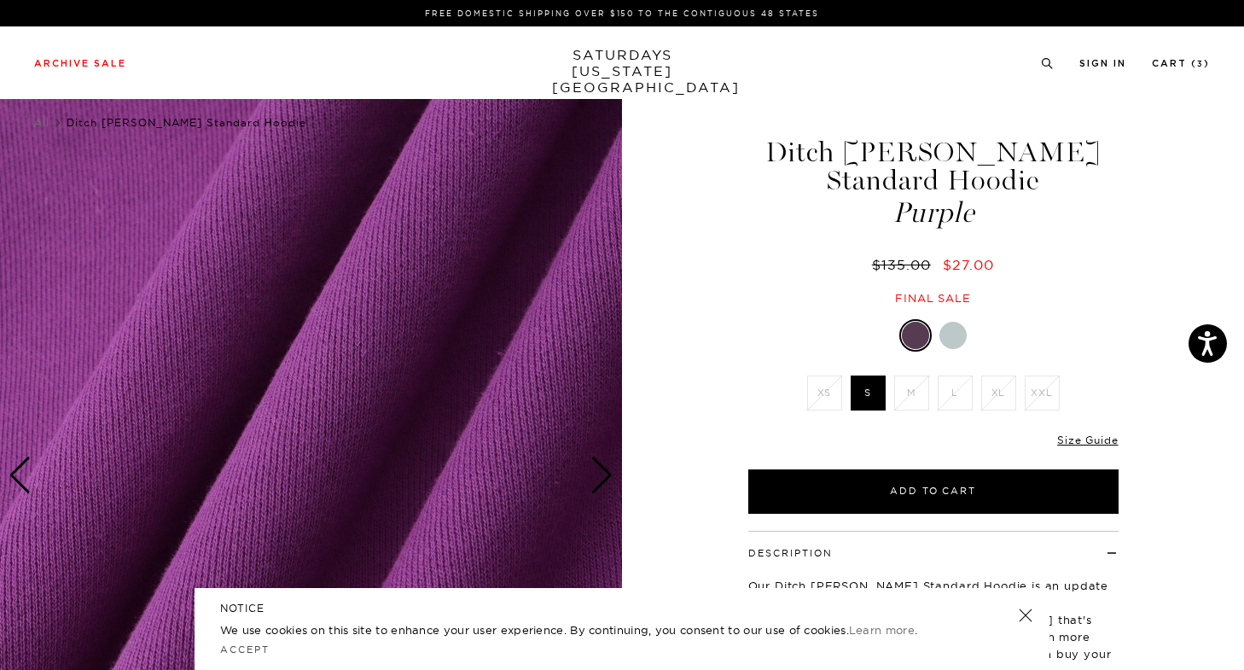
click at [601, 479] on div "Next slide" at bounding box center [601, 475] width 23 height 38
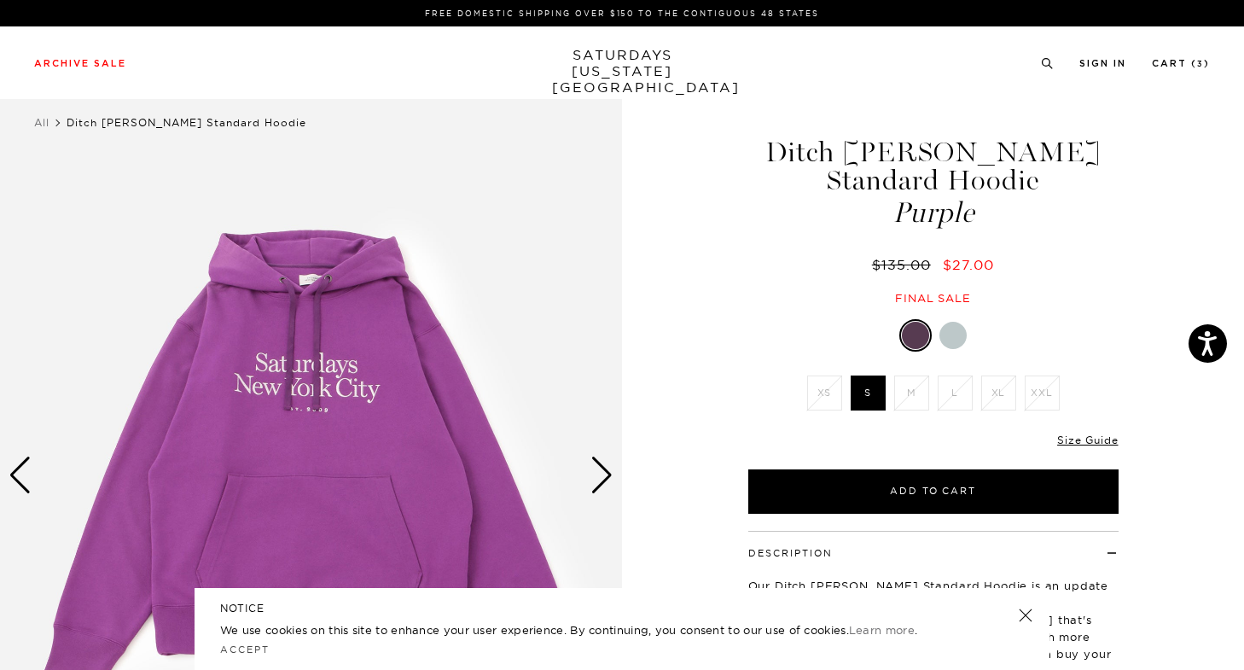
click at [601, 479] on div "Next slide" at bounding box center [601, 475] width 23 height 38
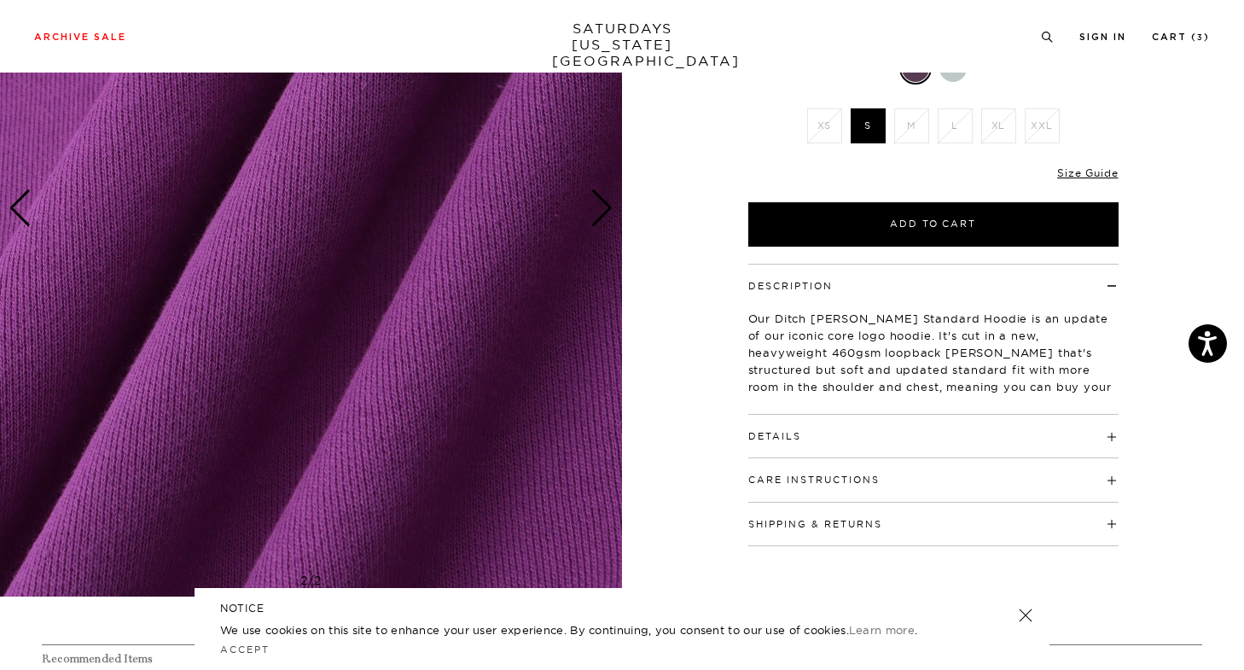
scroll to position [0, 3]
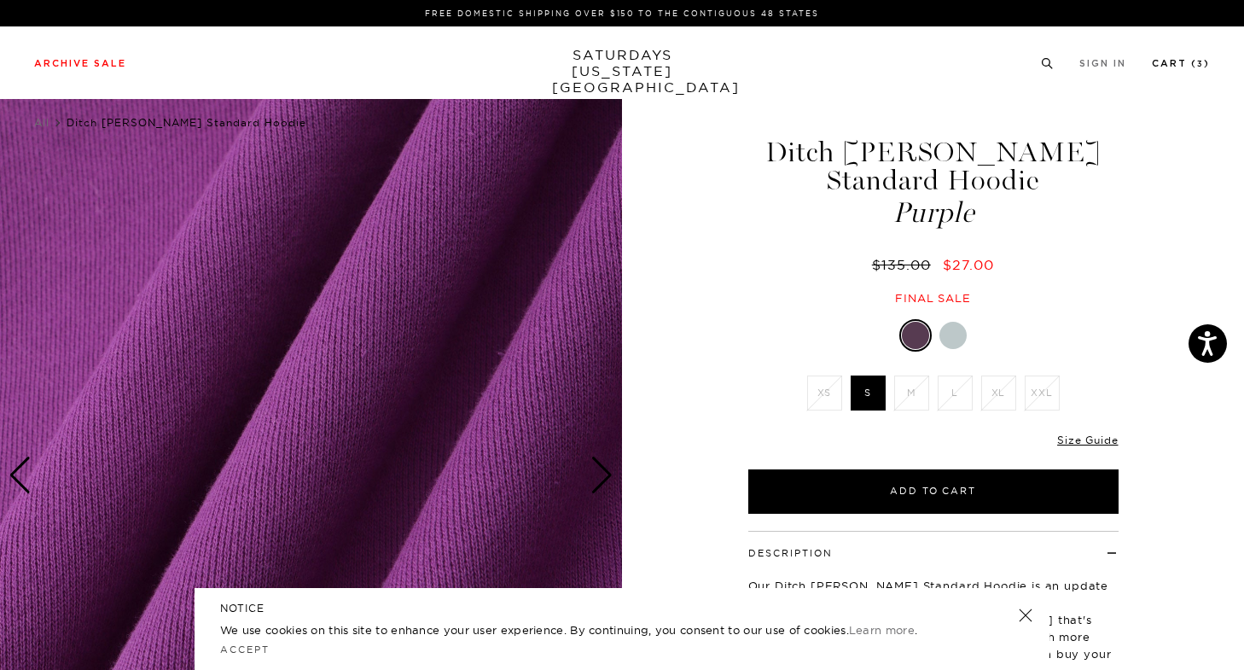
click at [1188, 59] on link "Cart ( 3 )" at bounding box center [1181, 63] width 58 height 9
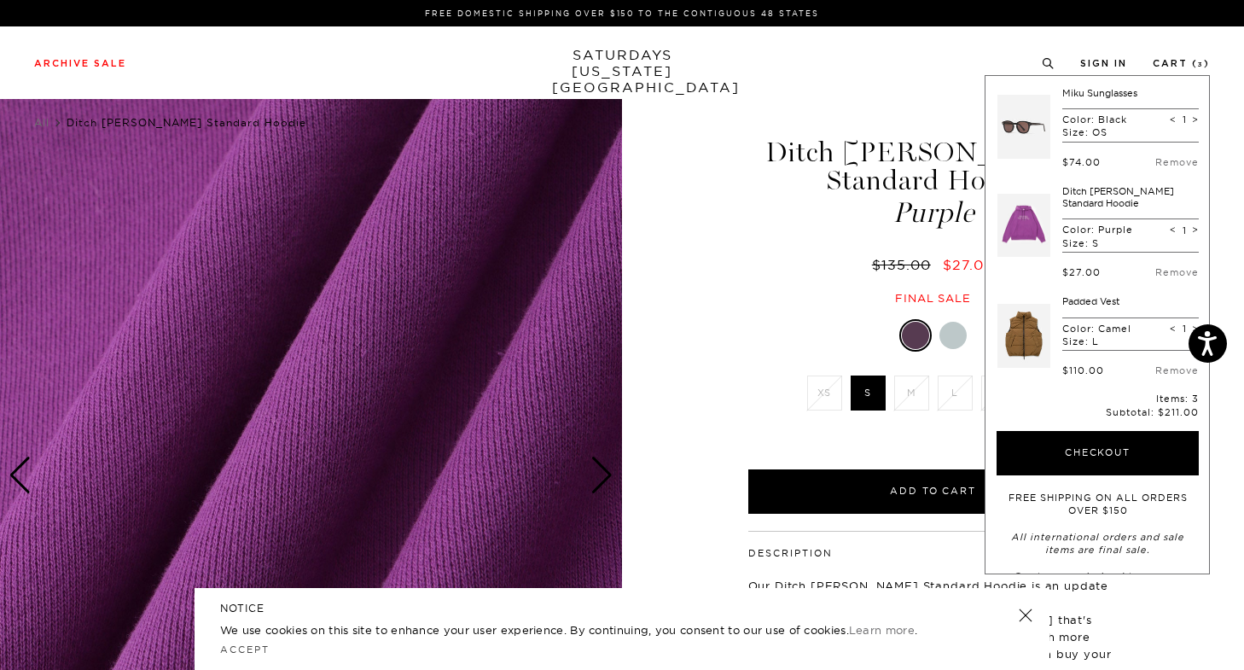
click at [1033, 317] on link at bounding box center [1023, 335] width 53 height 80
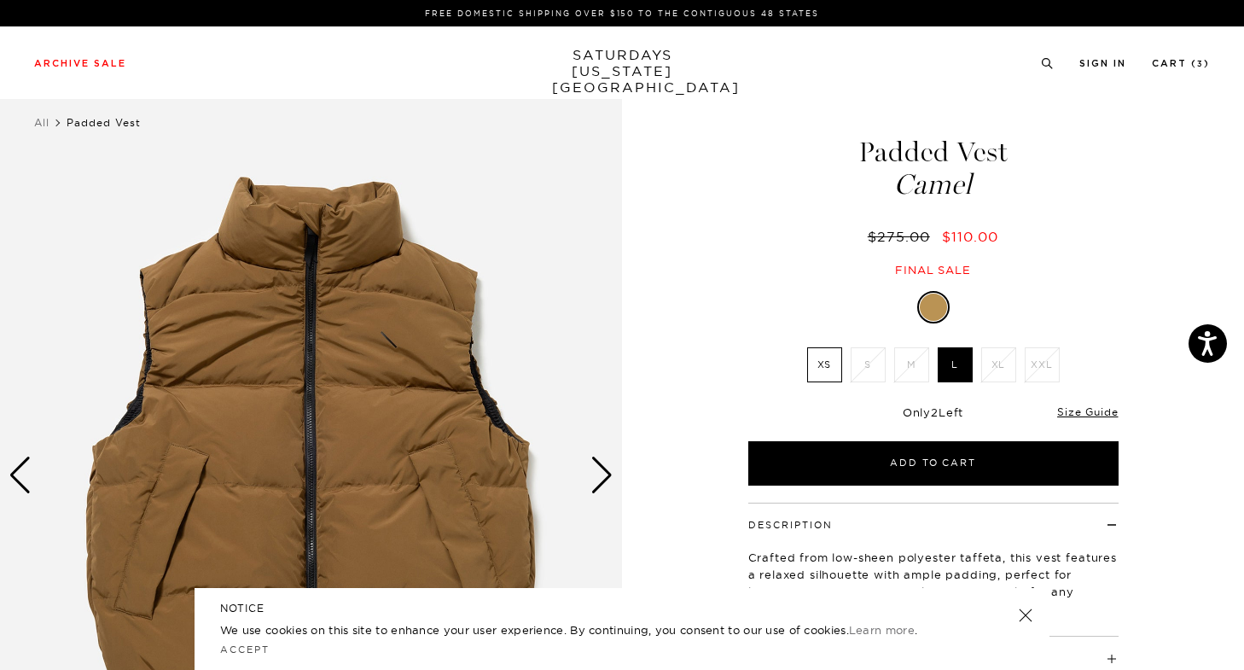
click at [605, 458] on div "Next slide" at bounding box center [601, 475] width 23 height 38
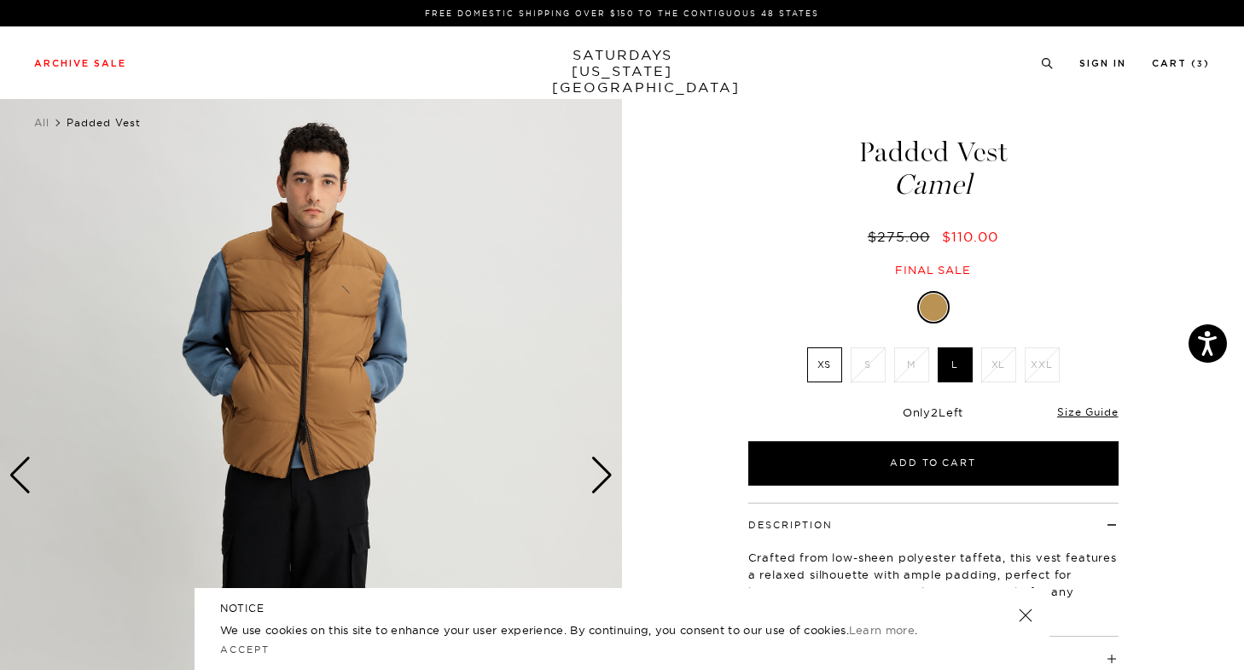
click at [605, 458] on div "Next slide" at bounding box center [601, 475] width 23 height 38
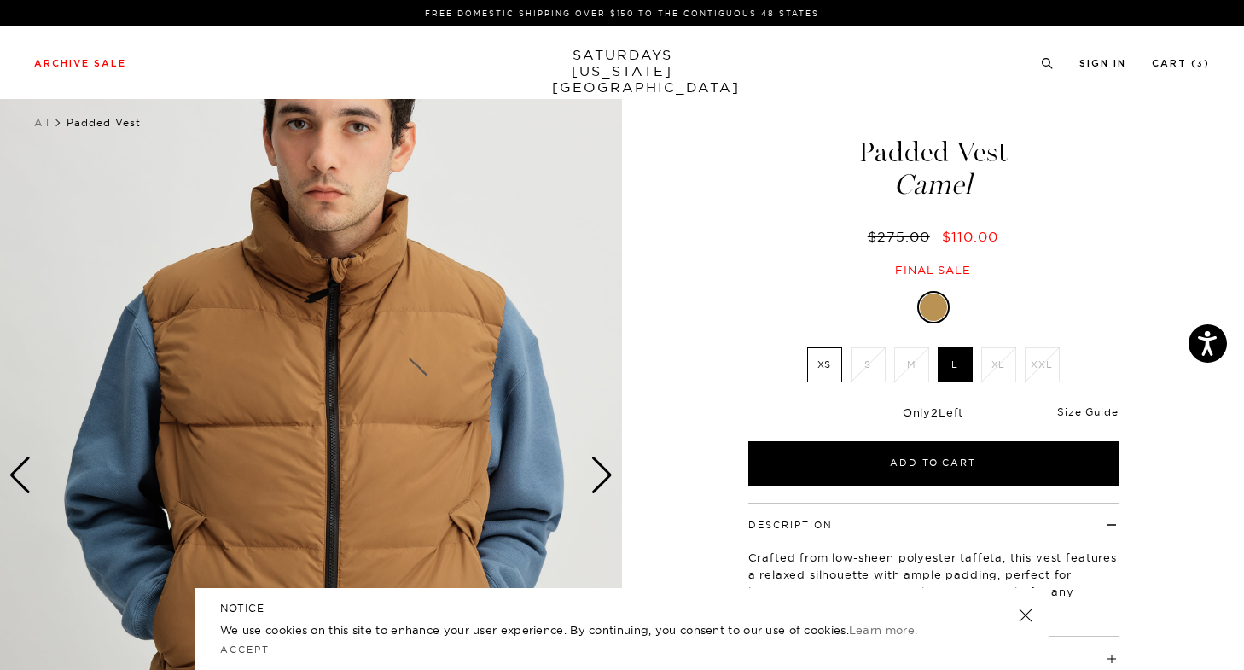
click at [605, 458] on div "Next slide" at bounding box center [601, 475] width 23 height 38
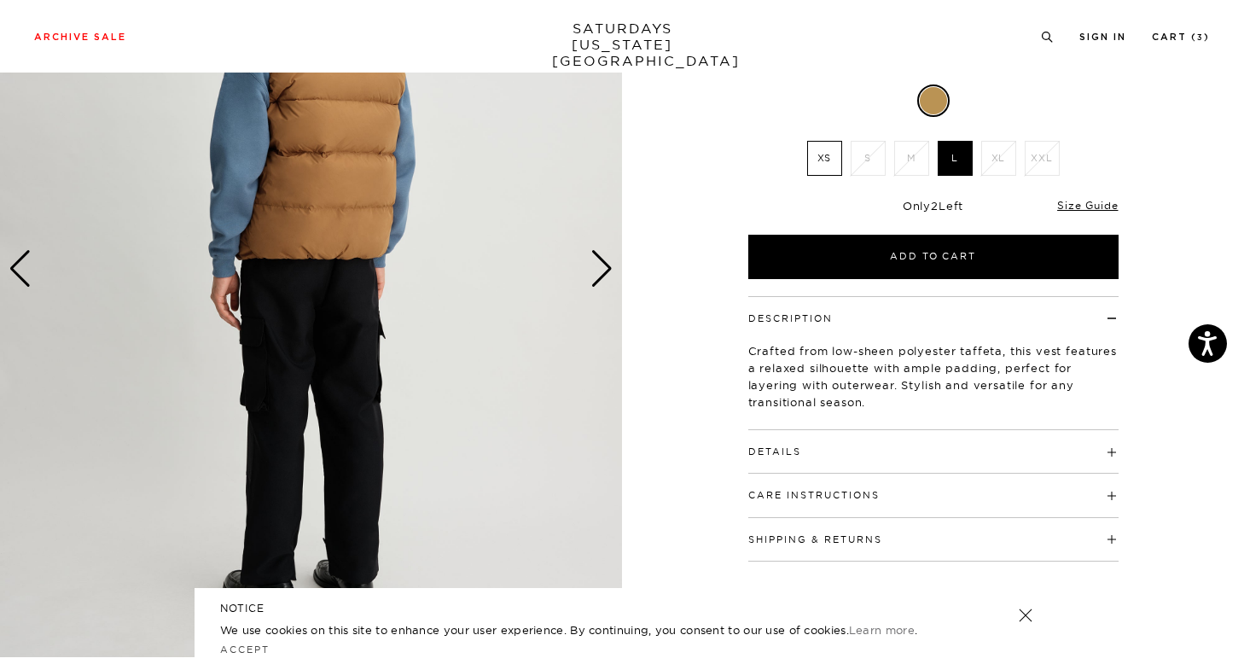
scroll to position [218, 0]
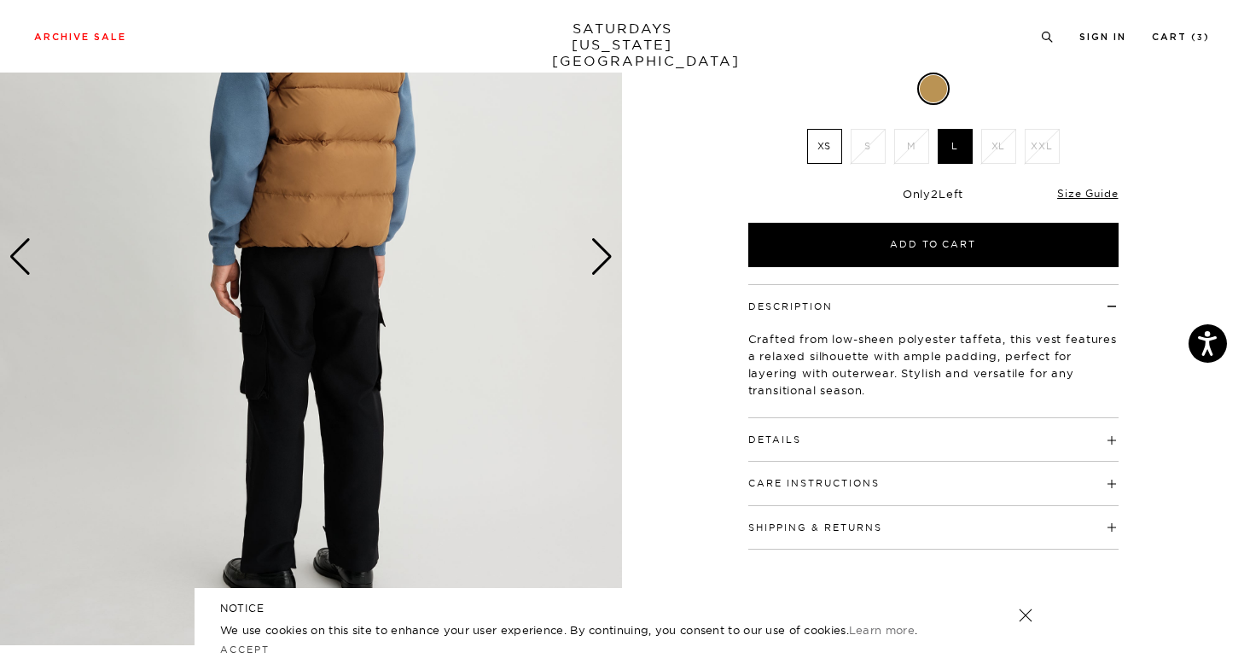
click at [789, 442] on button "Details" at bounding box center [774, 439] width 53 height 9
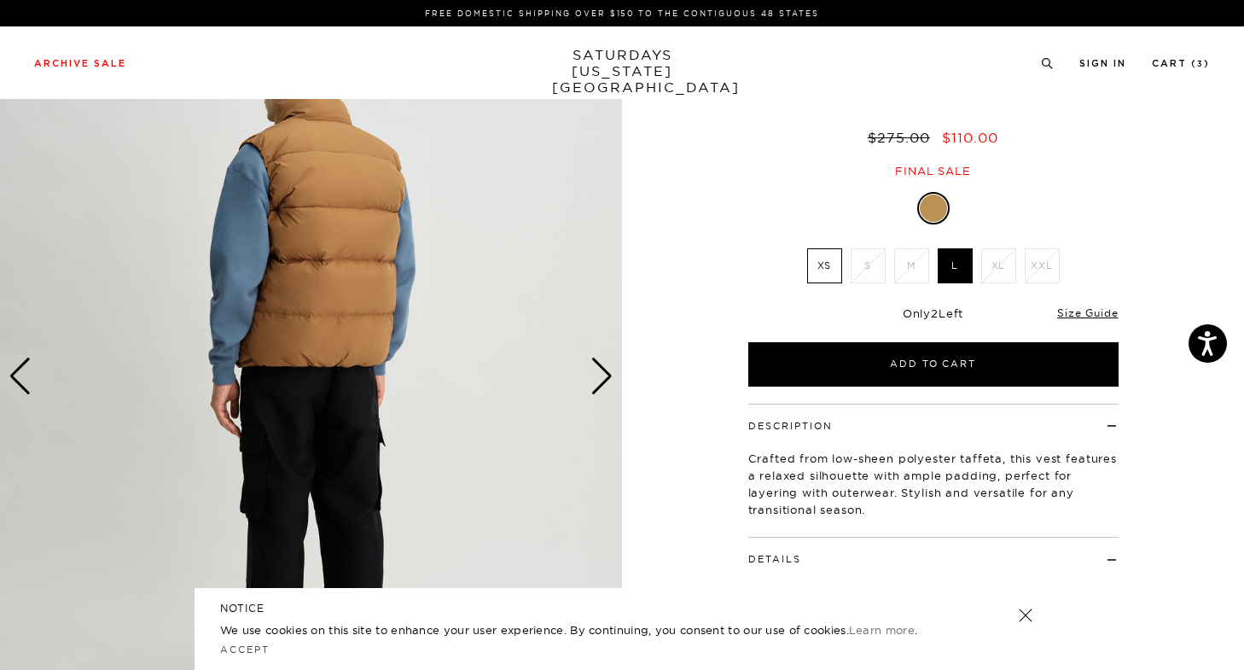
scroll to position [0, 0]
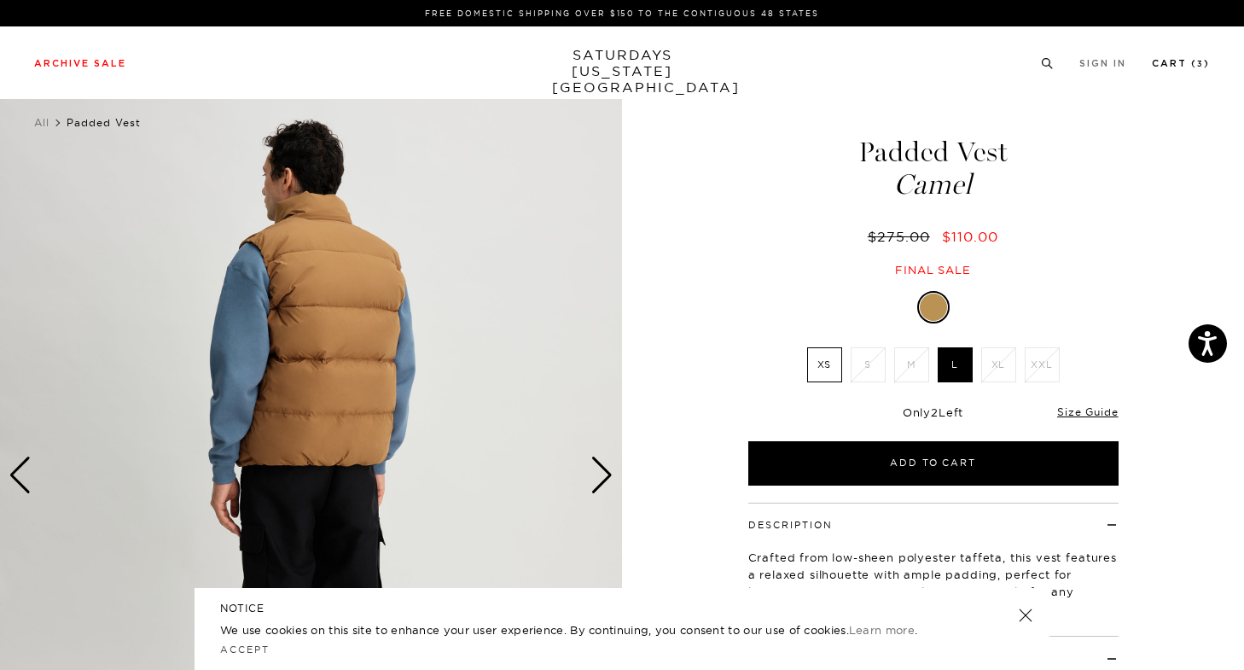
click at [1193, 60] on link "Cart ( 3 )" at bounding box center [1181, 63] width 58 height 9
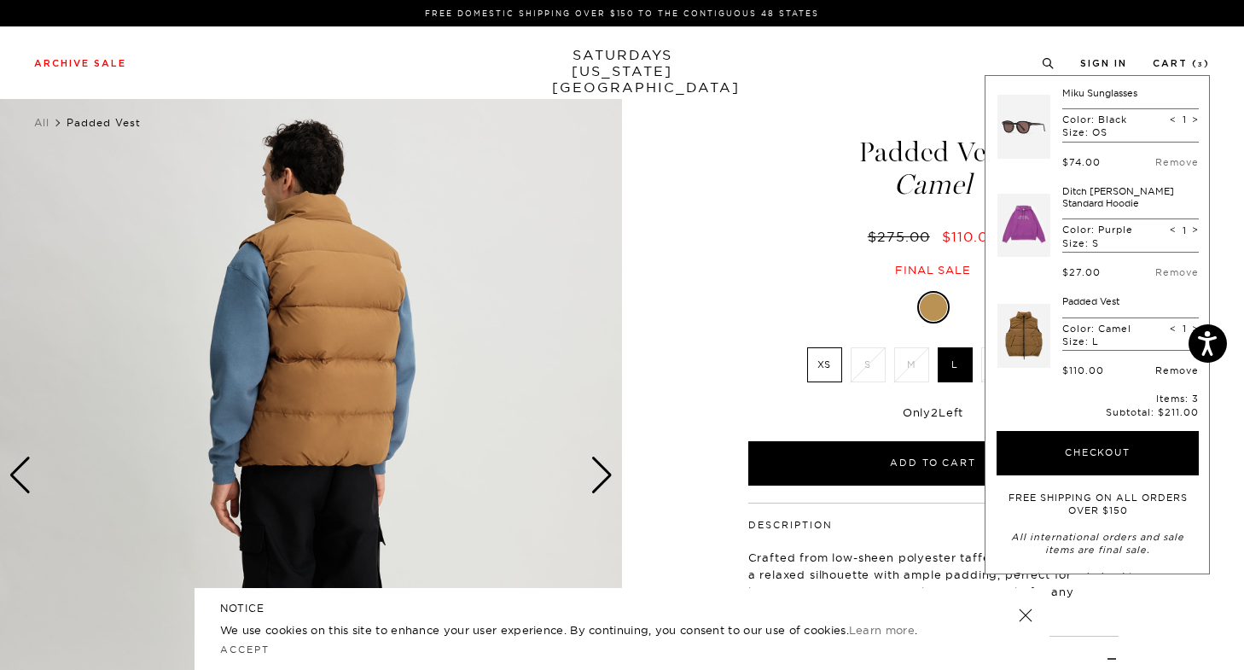
click at [1165, 371] on link "Remove" at bounding box center [1177, 370] width 44 height 12
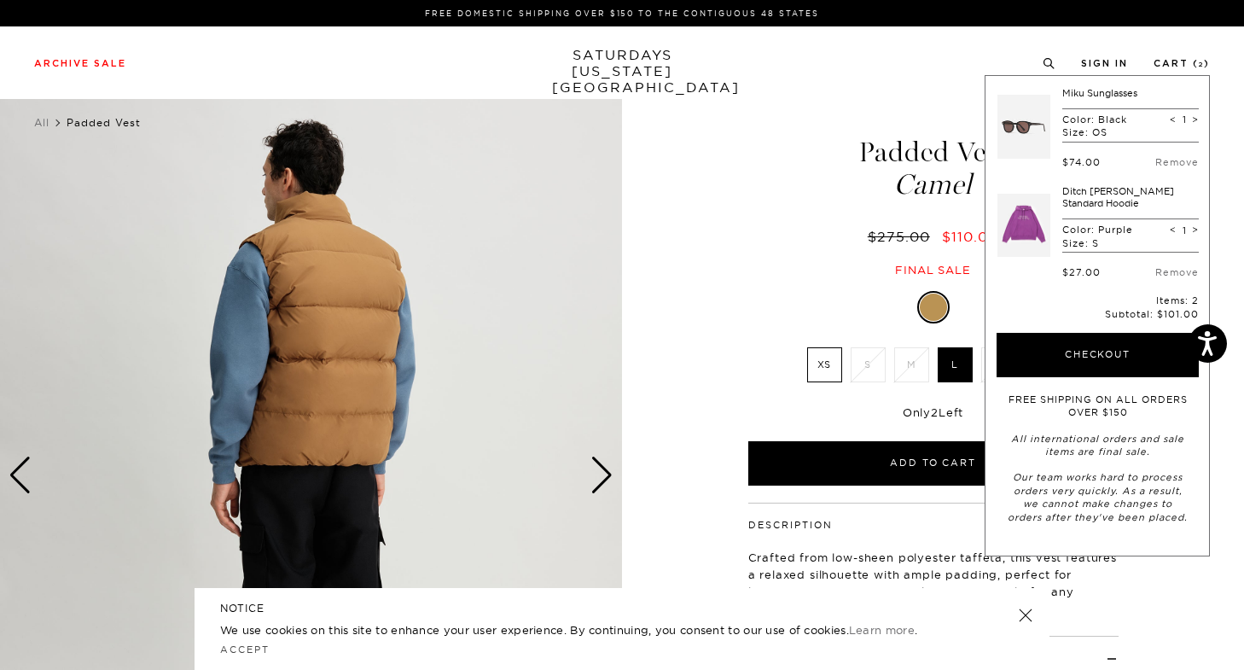
click at [789, 137] on div "Padded Vest Camel $275.00 $110.00 Final sale" at bounding box center [933, 190] width 375 height 174
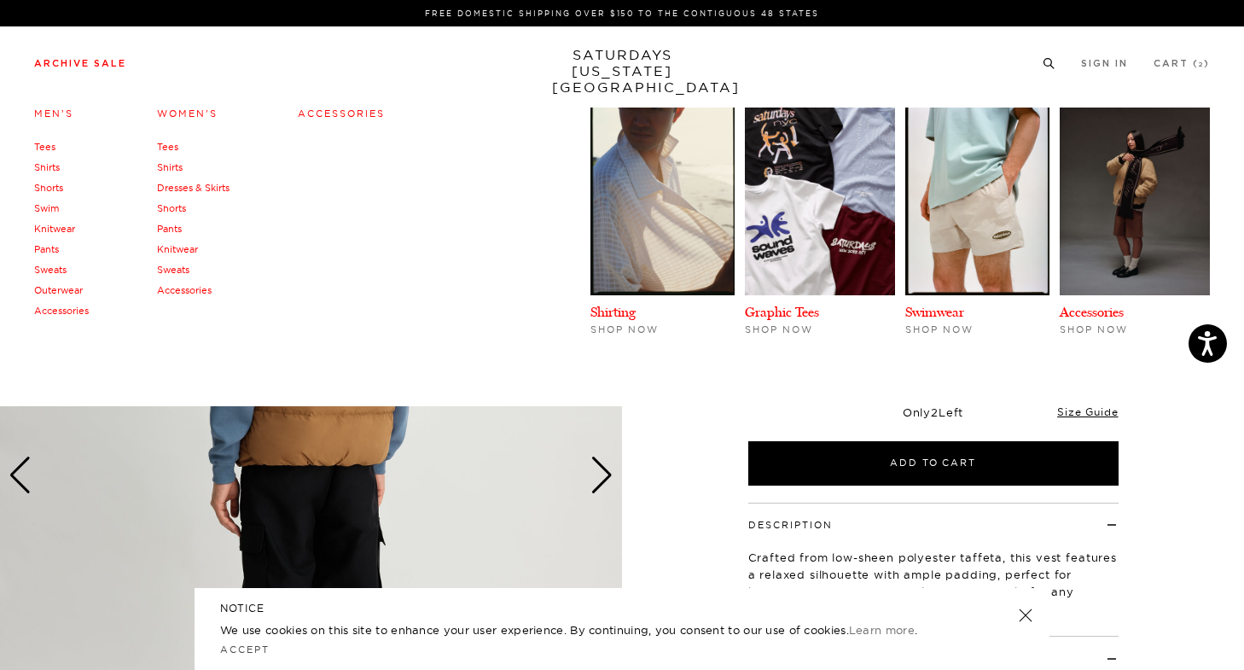
click at [55, 308] on link "Accessories" at bounding box center [61, 311] width 55 height 12
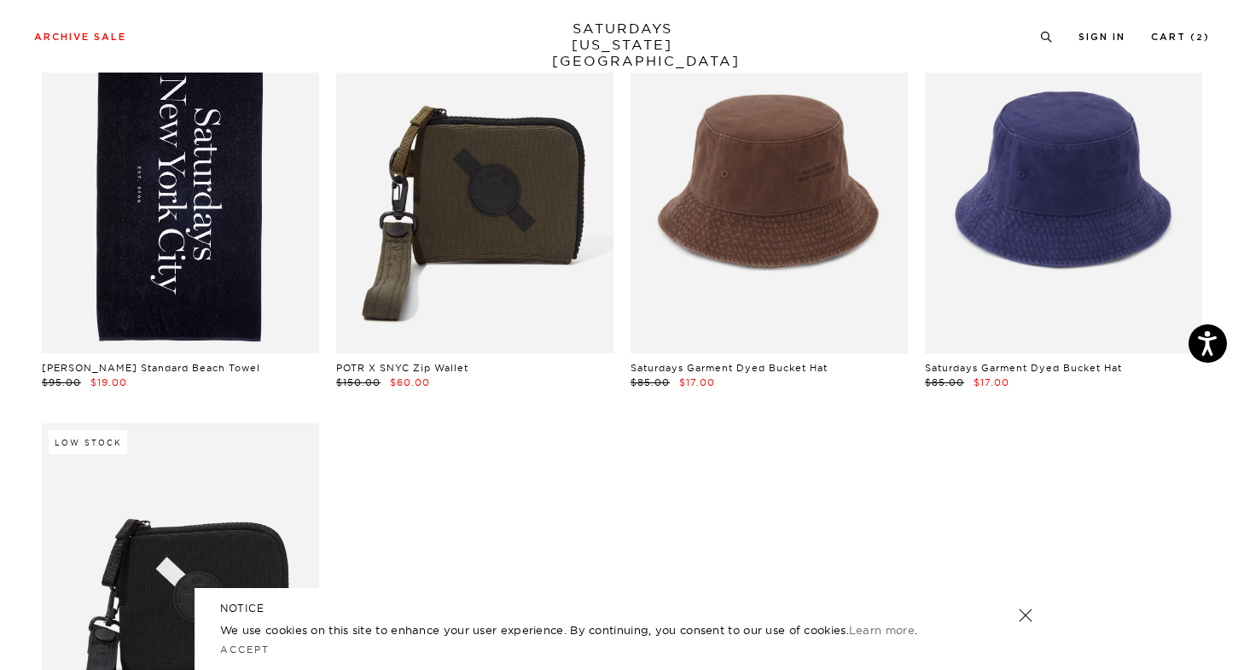
scroll to position [43, 0]
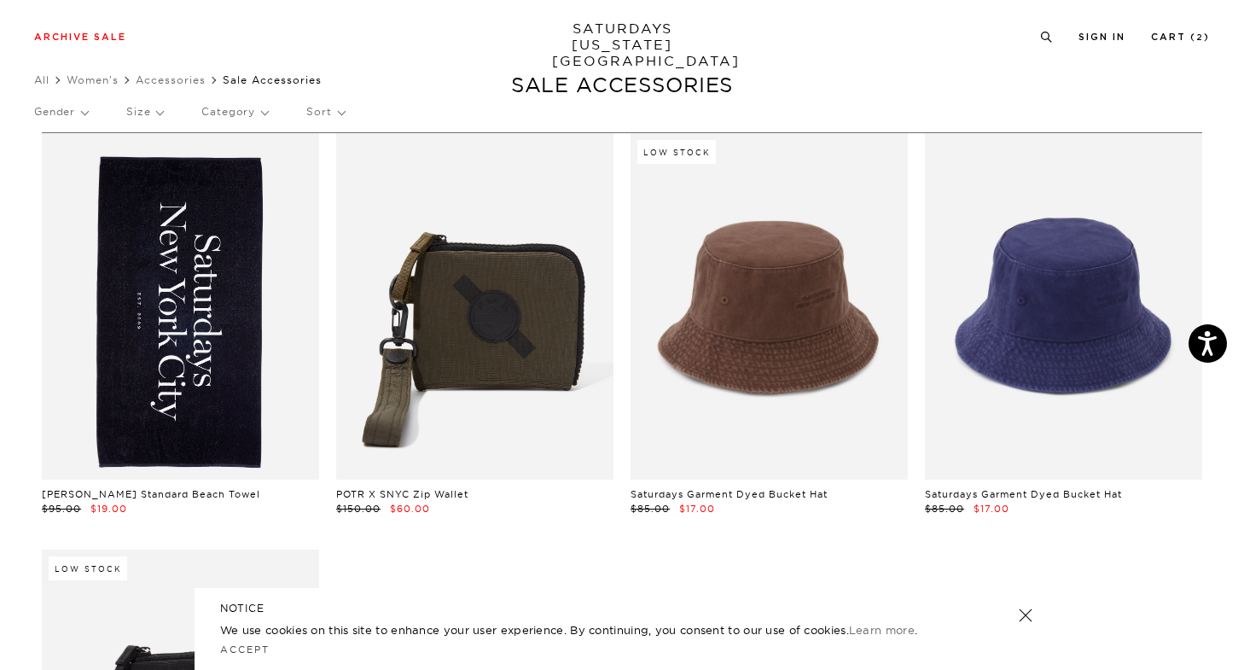
click at [177, 298] on link at bounding box center [180, 306] width 277 height 346
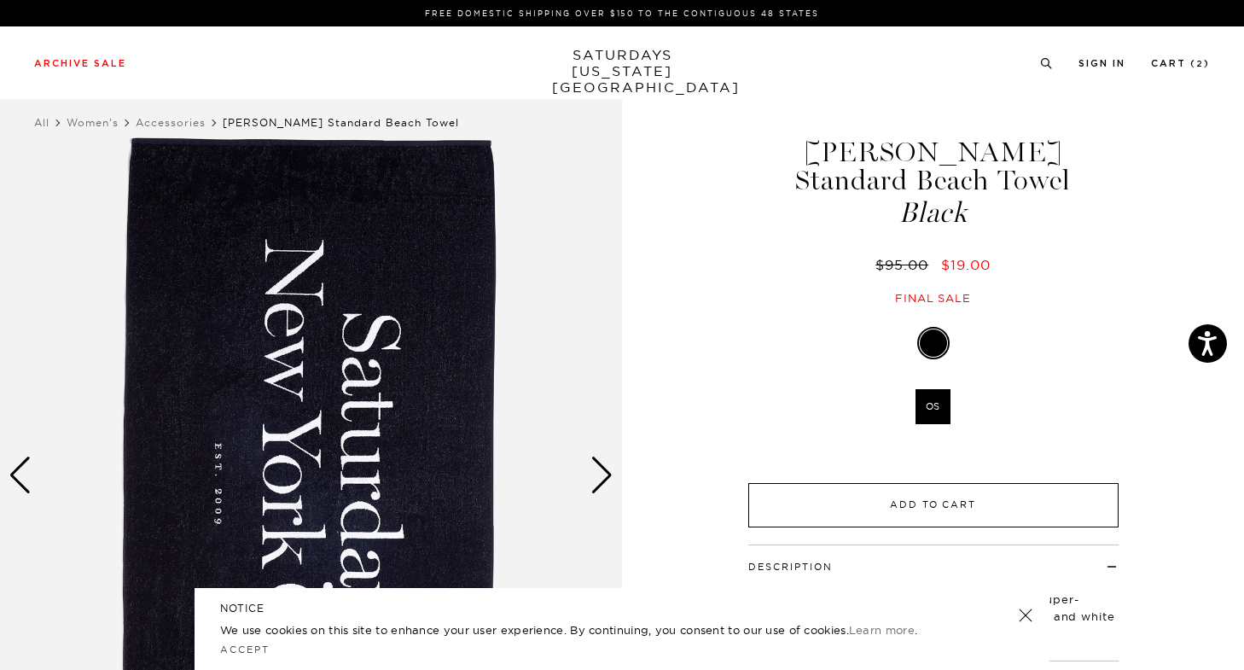
click at [906, 483] on button "Add to Cart" at bounding box center [933, 505] width 370 height 44
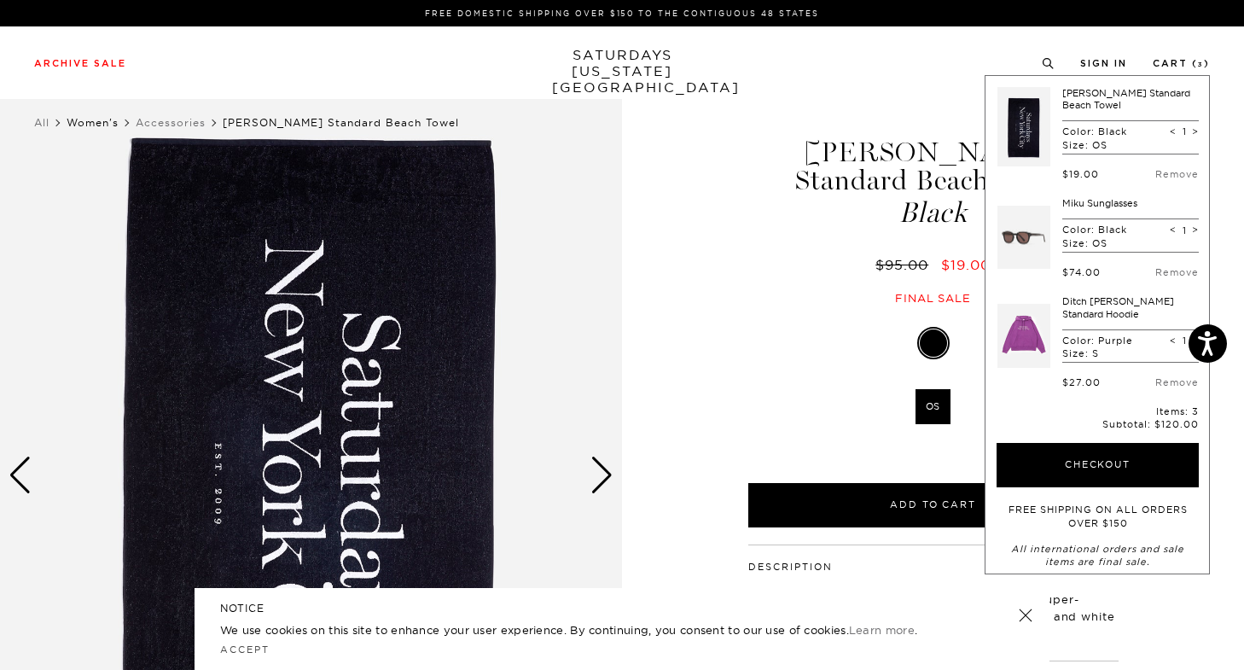
click at [91, 125] on link "Women's" at bounding box center [93, 122] width 52 height 13
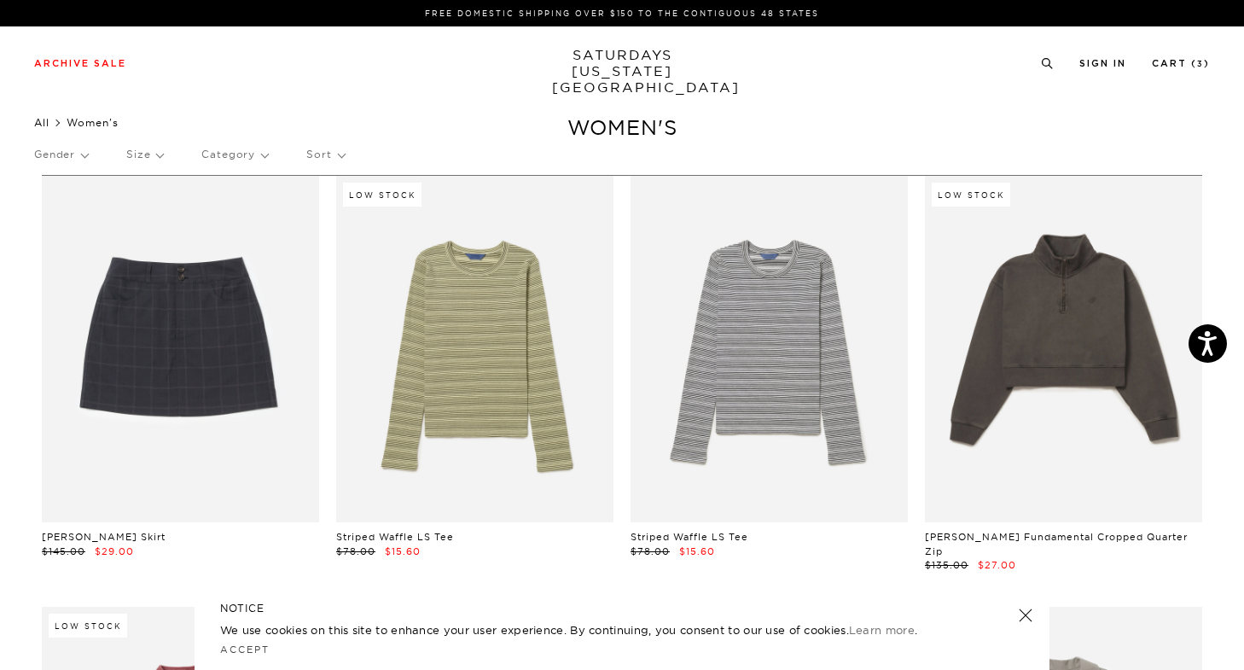
click at [48, 124] on link "All" at bounding box center [41, 122] width 15 height 13
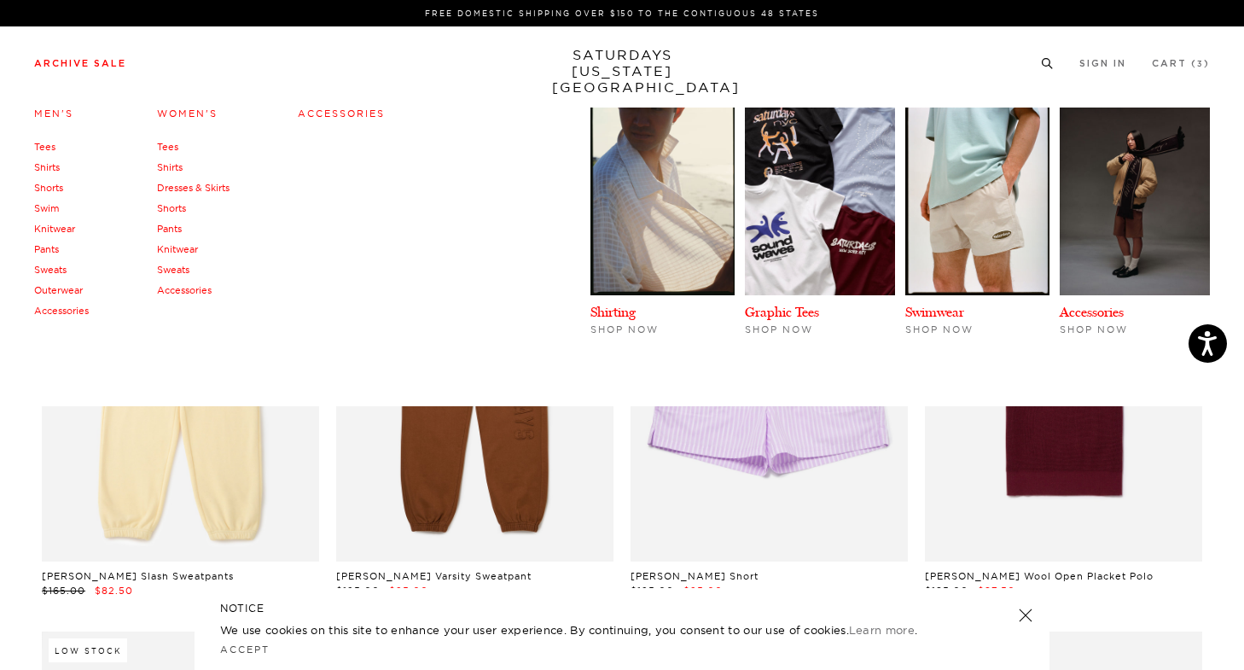
click at [67, 61] on link "Archive Sale" at bounding box center [80, 63] width 92 height 9
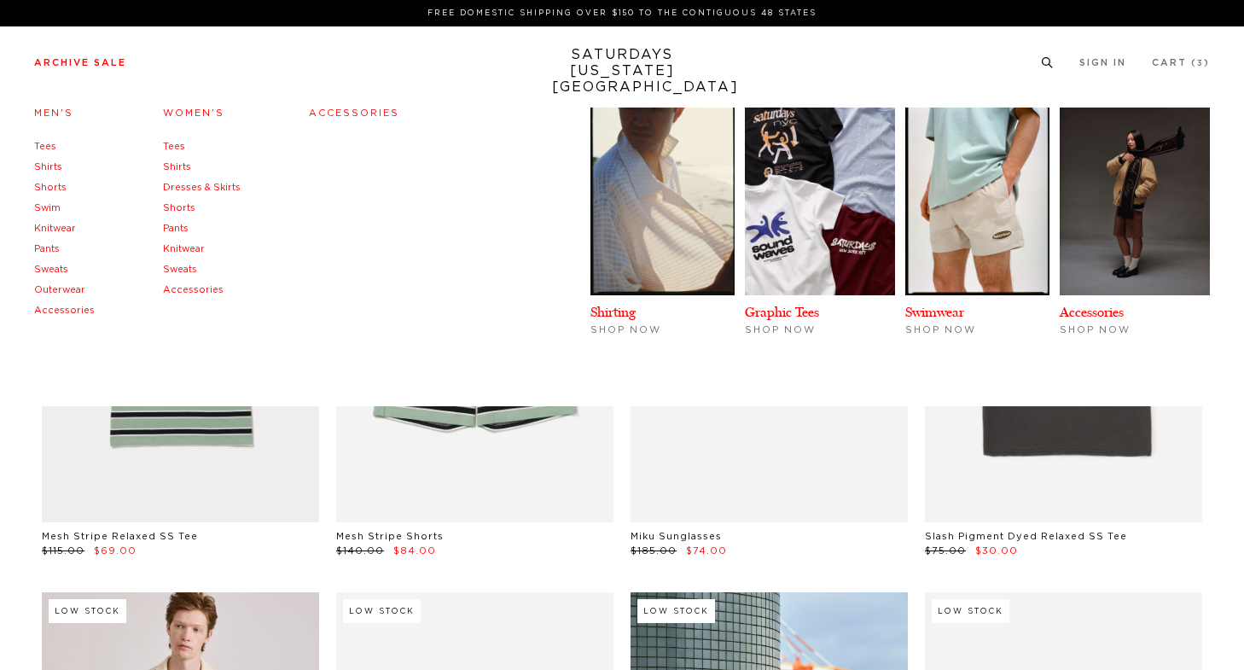
click at [181, 292] on link "Accessories" at bounding box center [193, 289] width 61 height 9
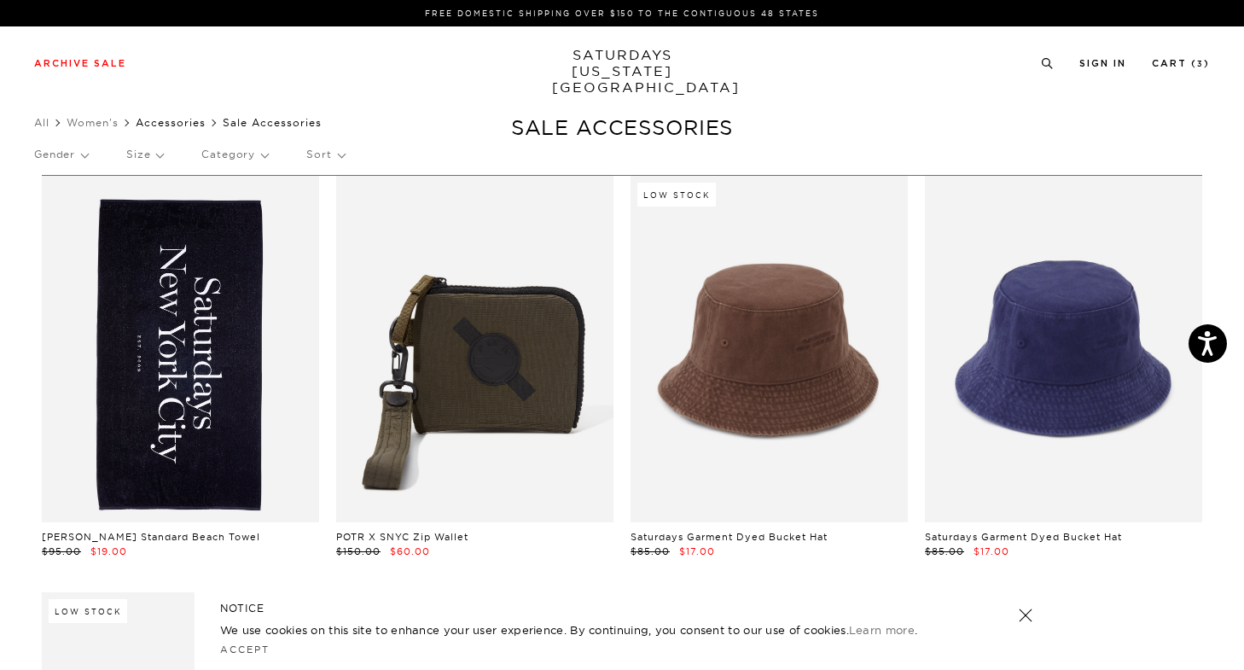
click at [155, 128] on link "Accessories" at bounding box center [171, 122] width 70 height 13
click at [44, 123] on link "All" at bounding box center [41, 122] width 15 height 13
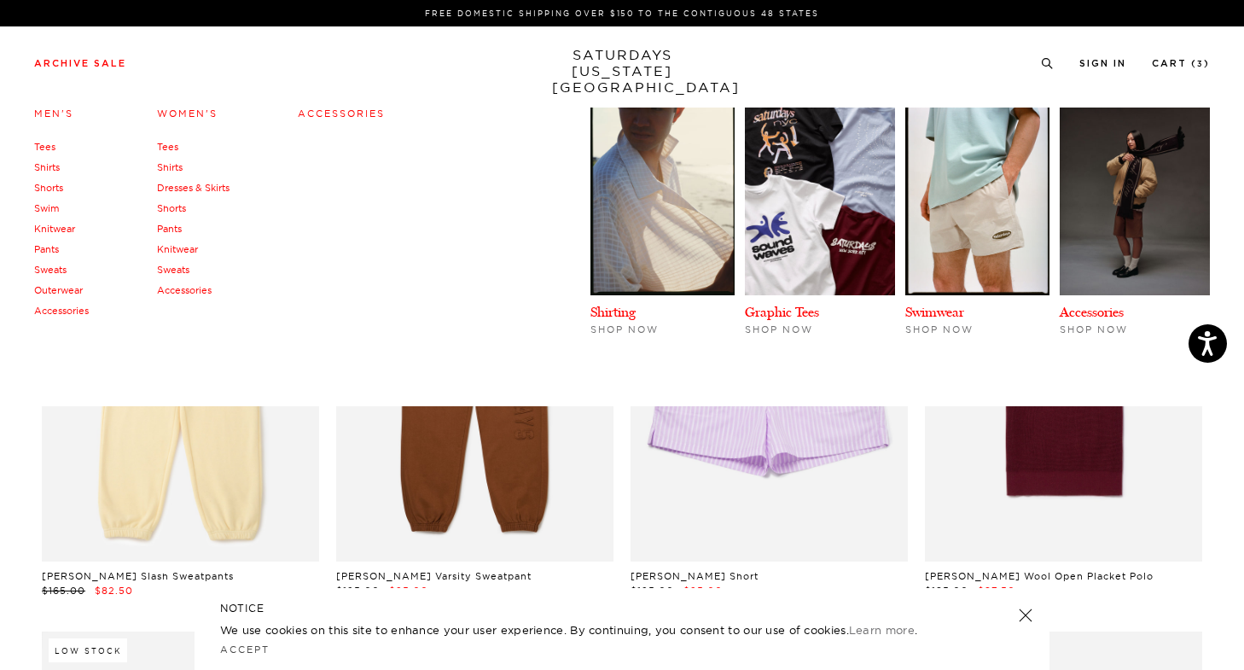
click at [45, 148] on link "Tees" at bounding box center [44, 147] width 21 height 12
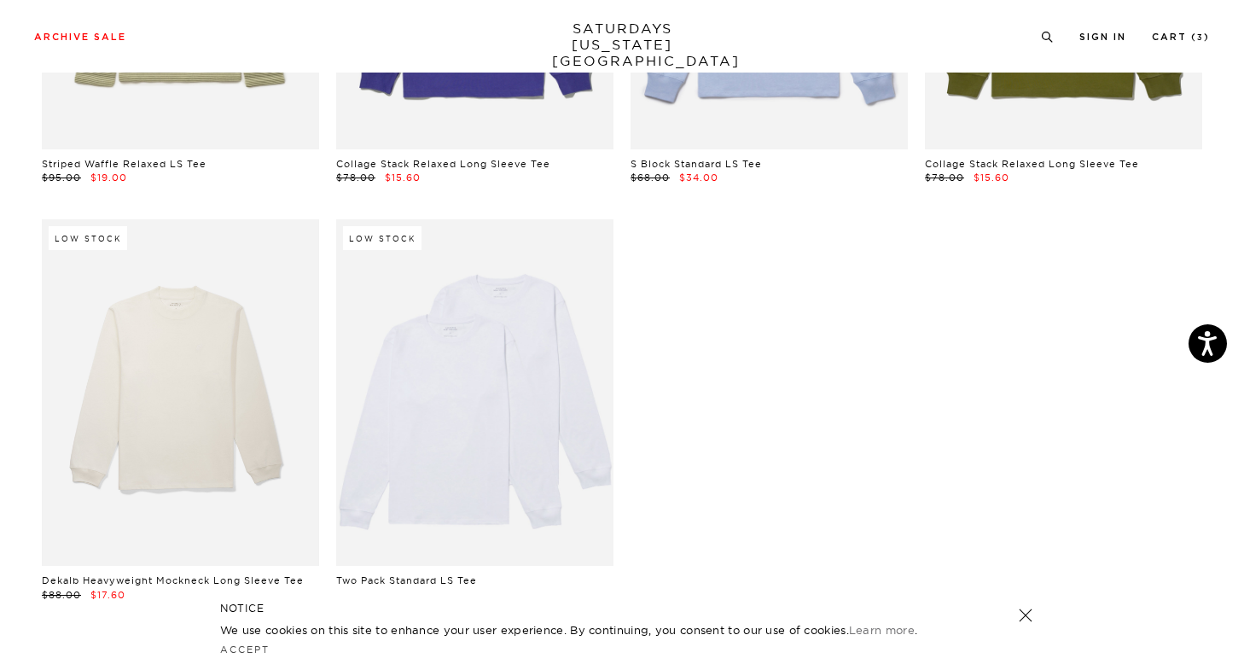
scroll to position [2969, 0]
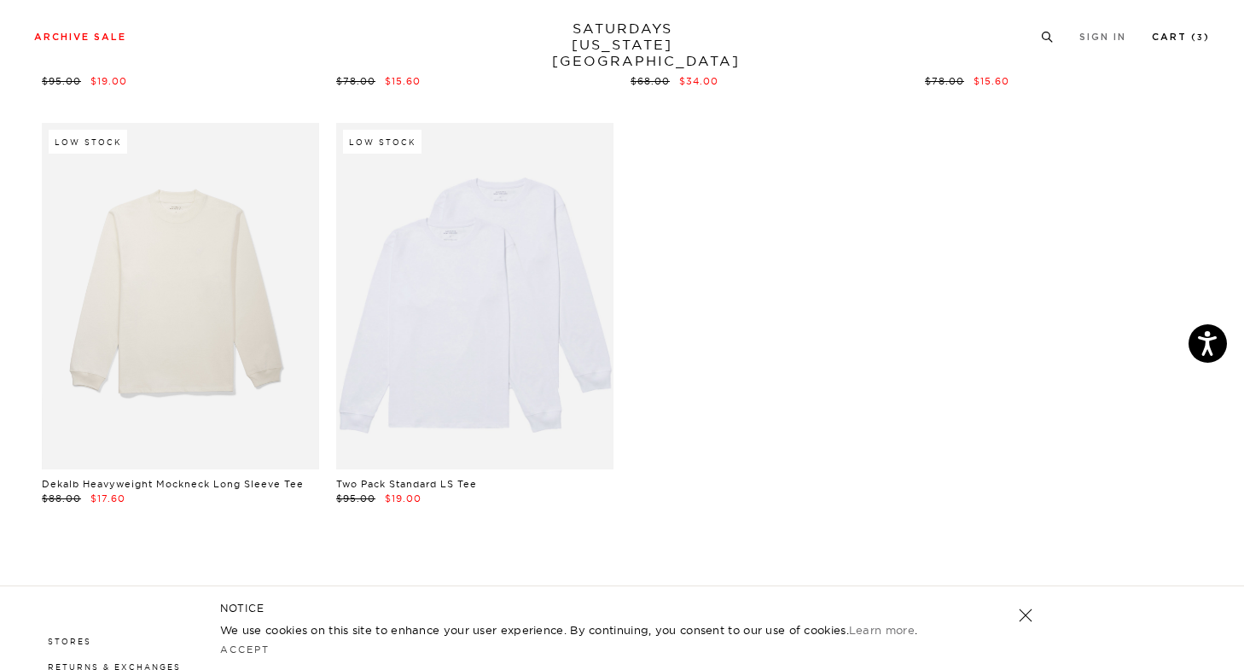
click at [1183, 37] on link "Cart ( 3 )" at bounding box center [1181, 36] width 58 height 9
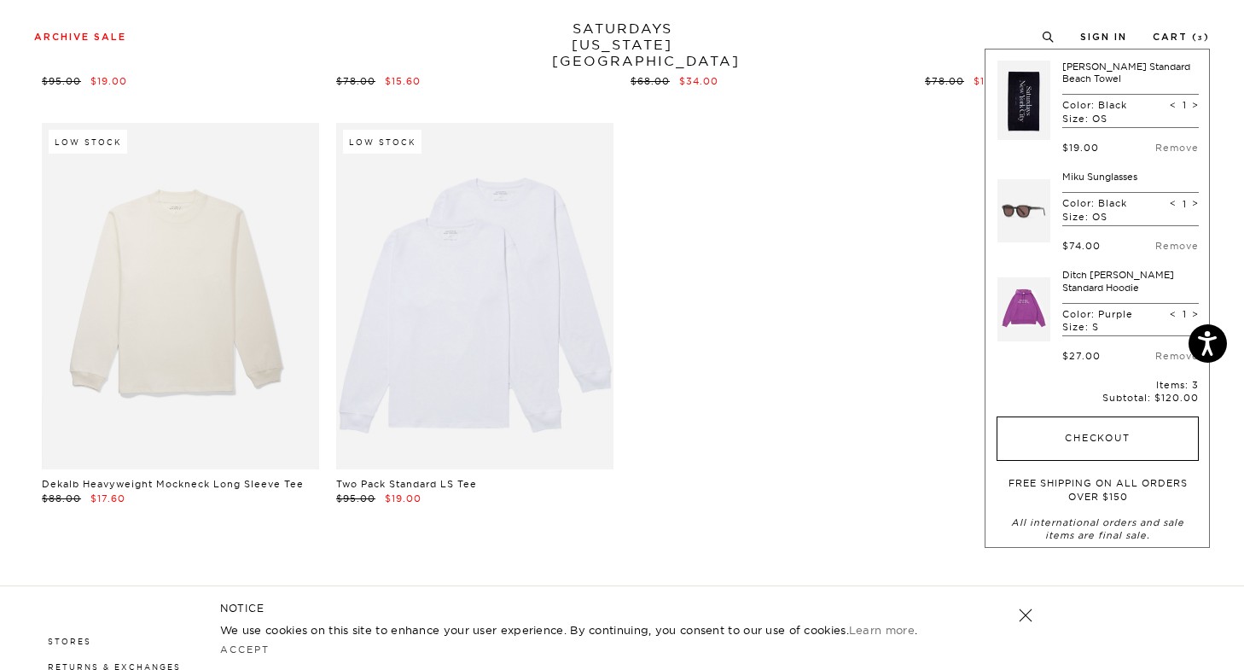
click at [1113, 429] on button "Checkout" at bounding box center [1098, 438] width 202 height 44
